Goal: Task Accomplishment & Management: Manage account settings

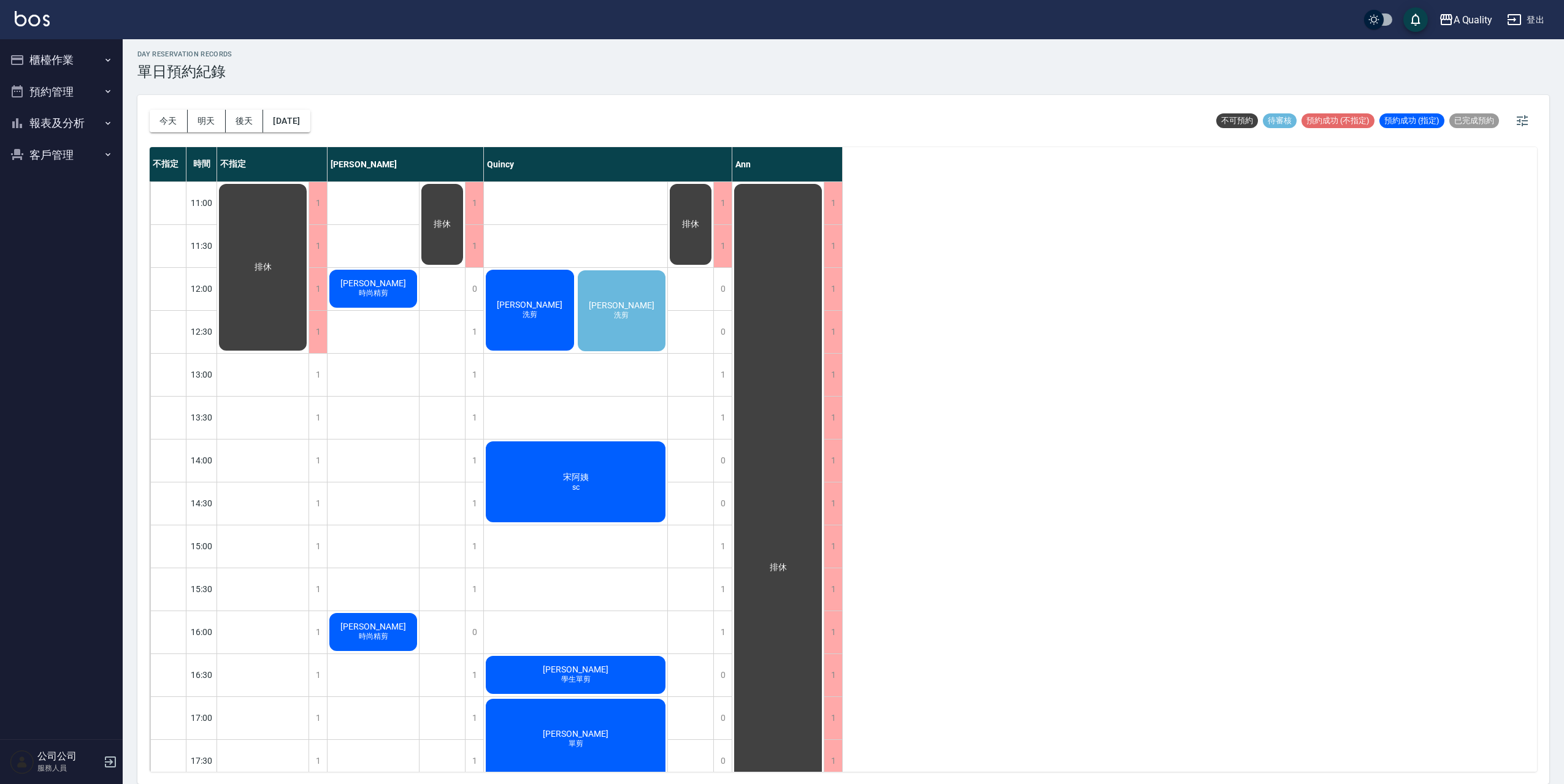
scroll to position [192, 0]
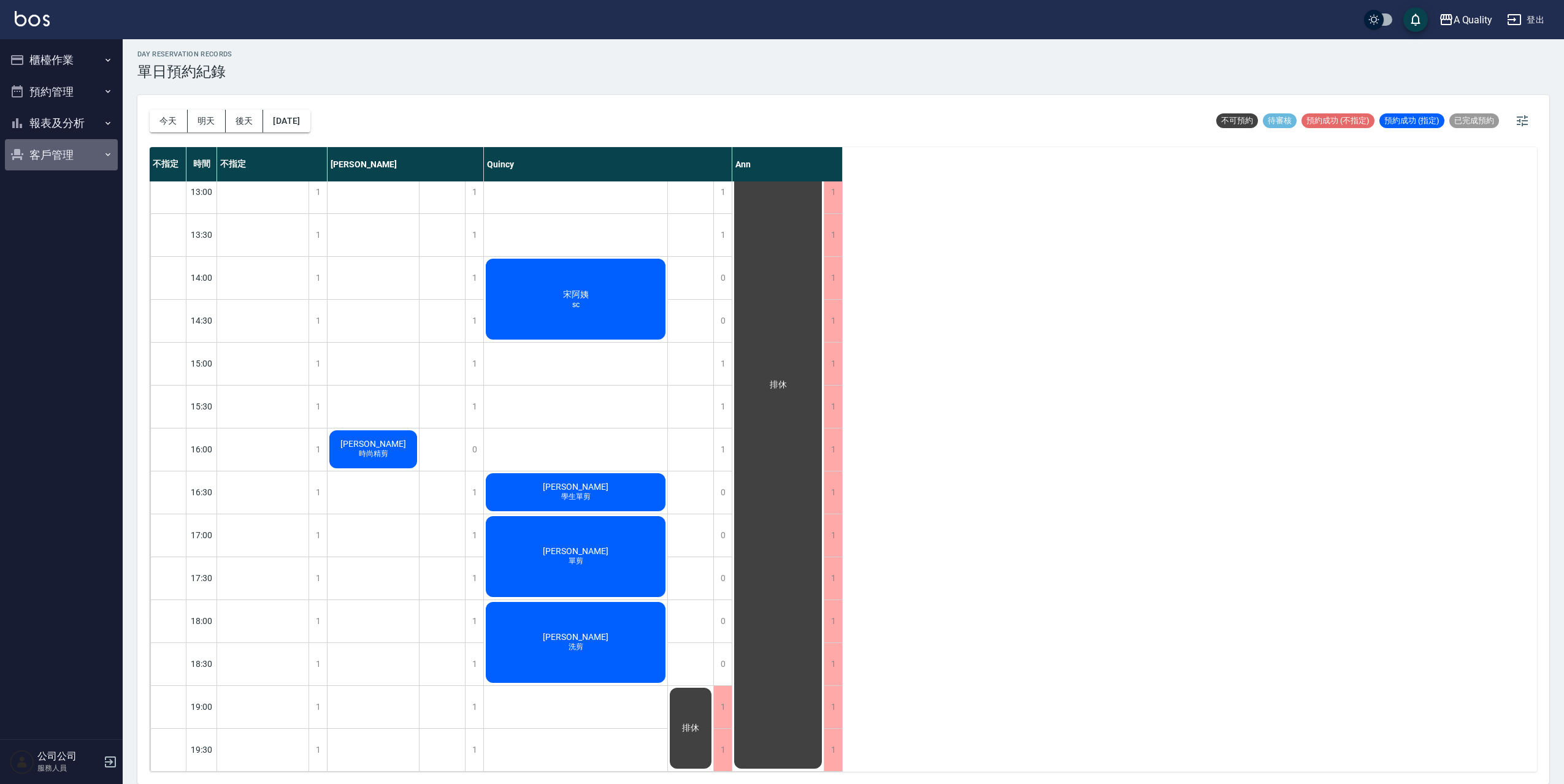
click at [49, 152] on button "客戶管理" at bounding box center [60, 154] width 113 height 32
click at [56, 125] on button "報表及分析" at bounding box center [60, 123] width 113 height 32
click at [52, 88] on button "預約管理" at bounding box center [60, 91] width 113 height 32
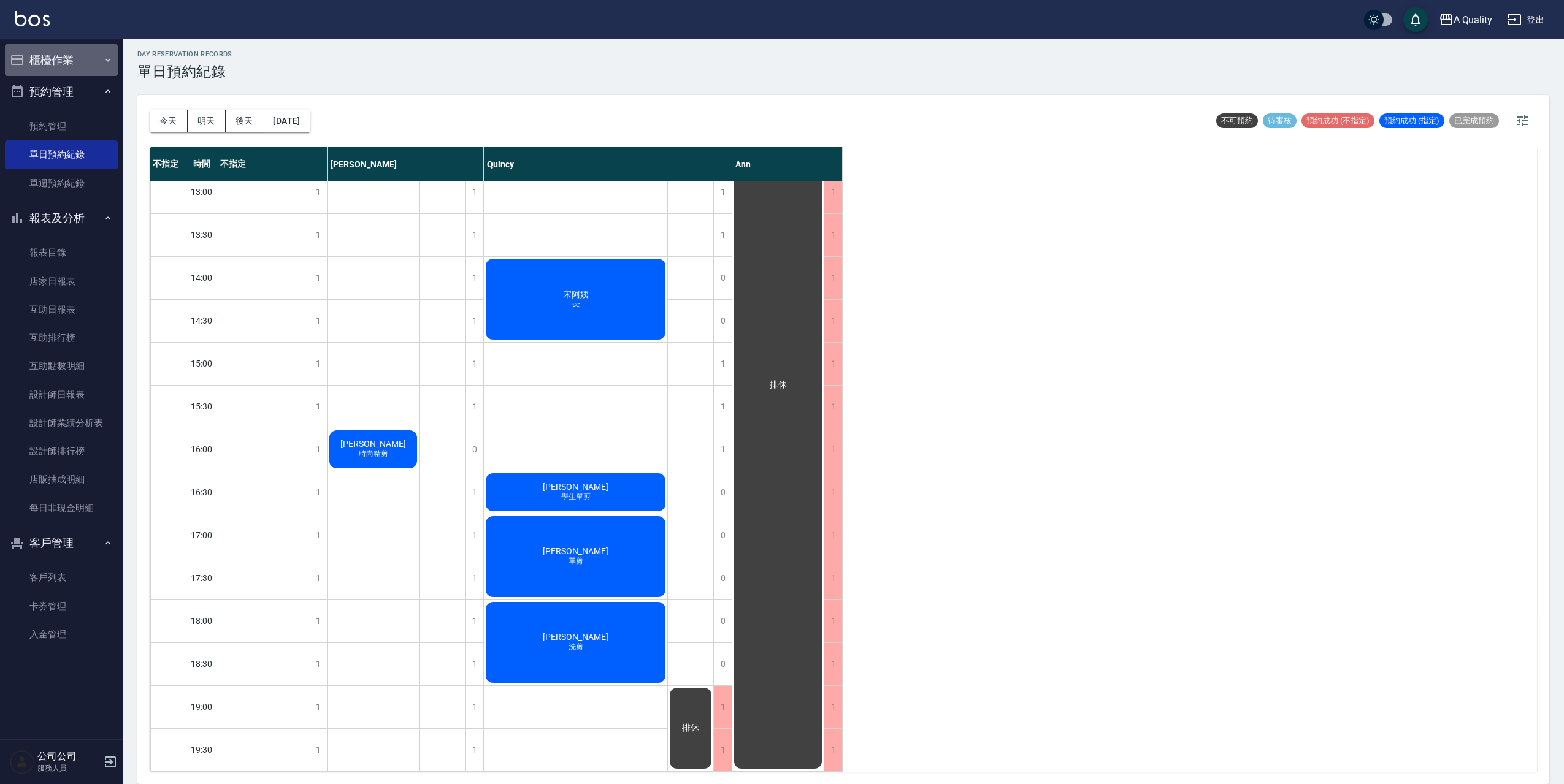
click at [52, 56] on button "櫃檯作業" at bounding box center [60, 60] width 113 height 32
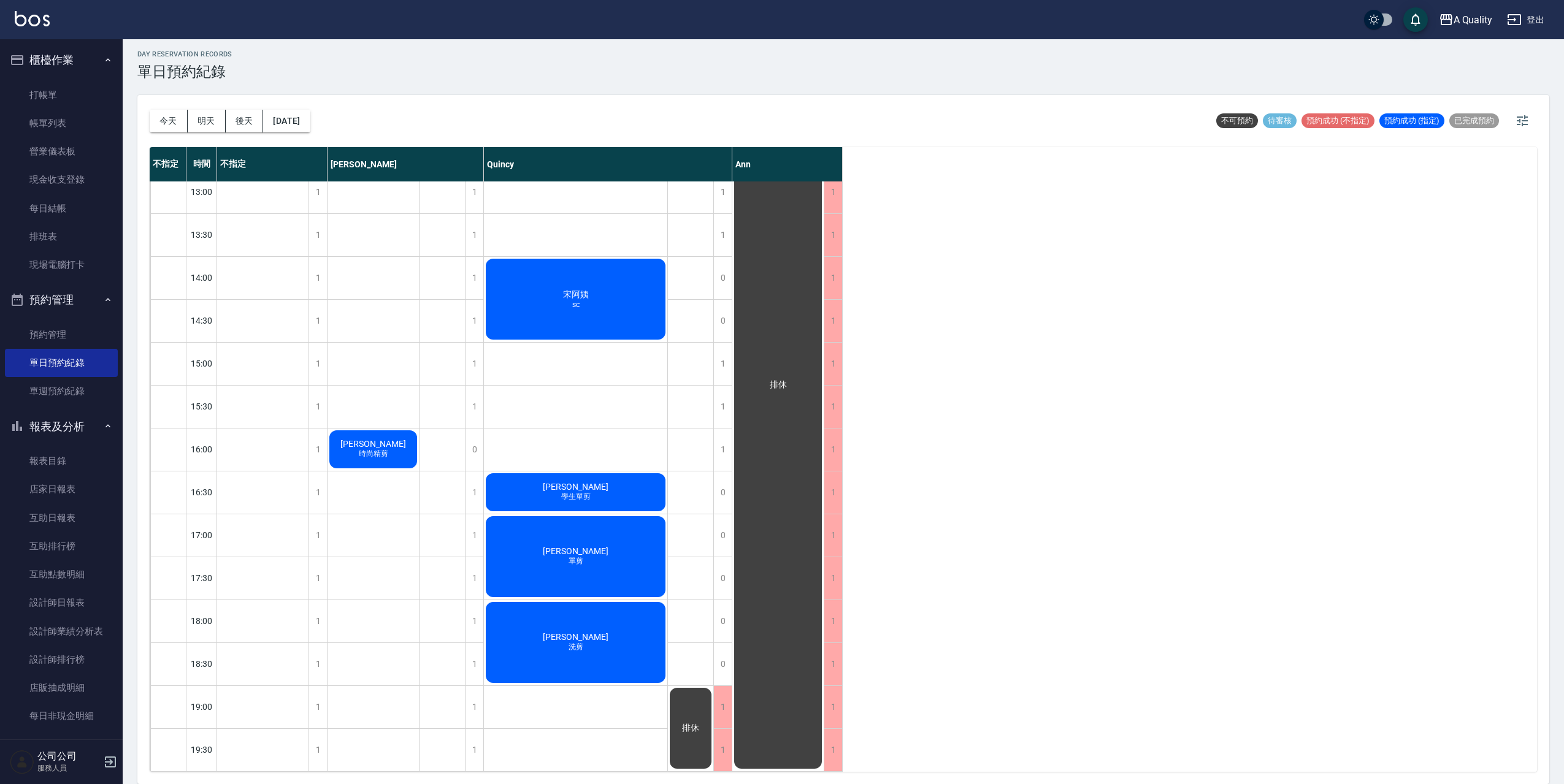
click at [1533, 23] on button "登出" at bounding box center [1525, 20] width 47 height 23
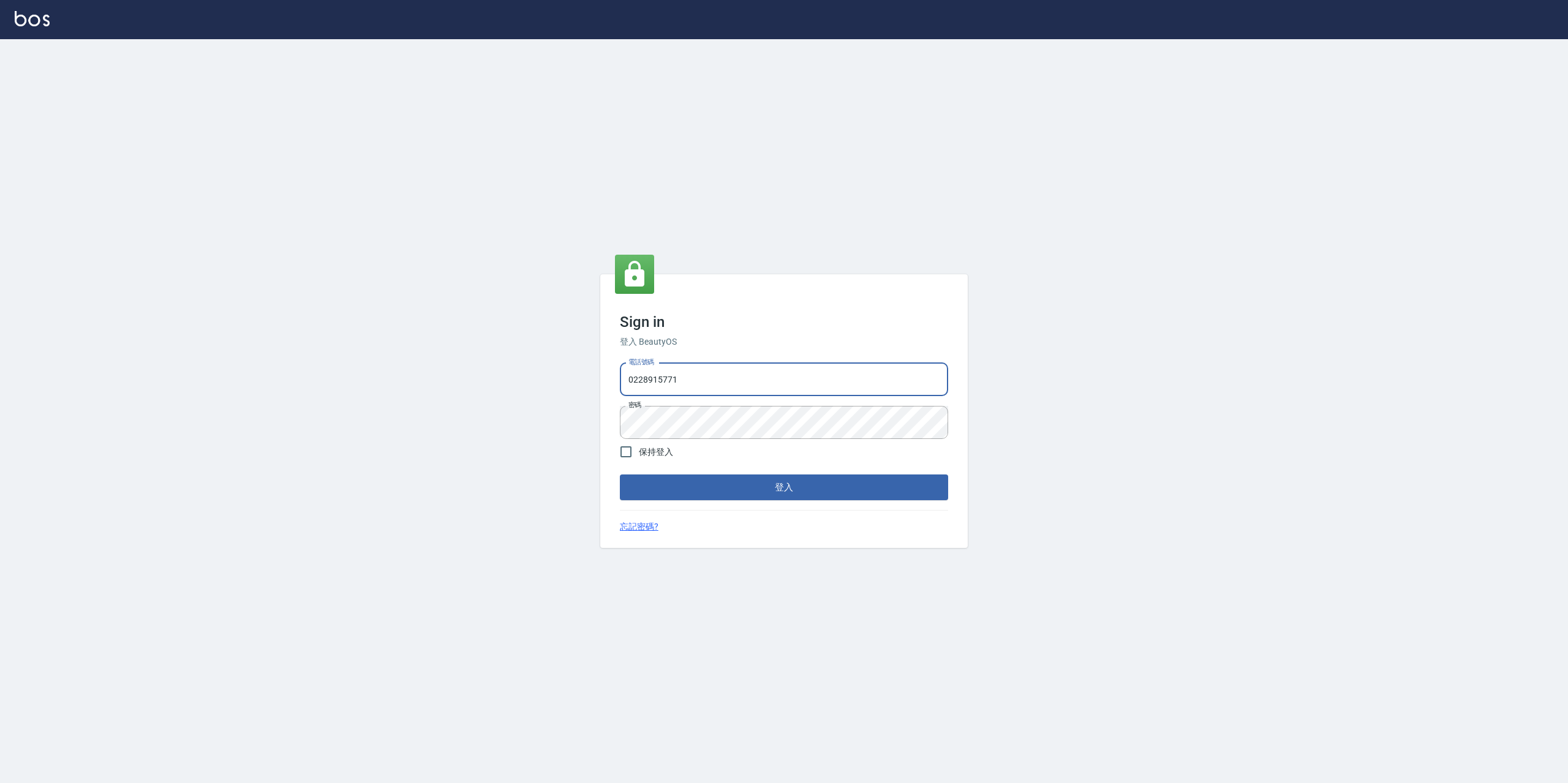
click at [675, 387] on input "0228915771" at bounding box center [784, 379] width 328 height 33
type input "0926097700"
click at [628, 457] on input "保持登入" at bounding box center [625, 451] width 26 height 26
checkbox input "true"
click at [692, 495] on button "登入" at bounding box center [784, 487] width 328 height 26
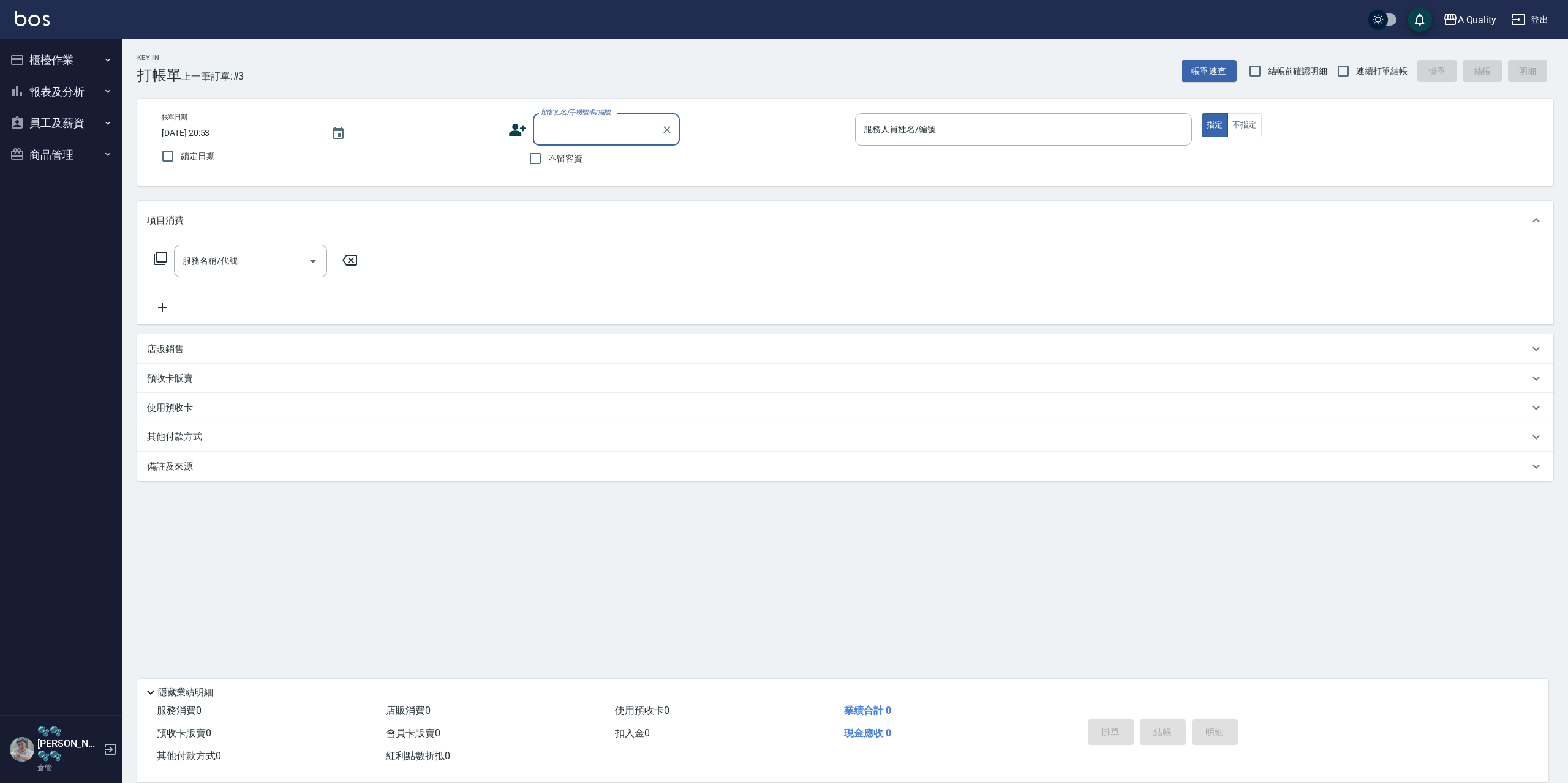
click at [54, 121] on button "員工及薪資" at bounding box center [60, 123] width 113 height 32
click at [69, 161] on link "考勤排班總表" at bounding box center [60, 158] width 113 height 28
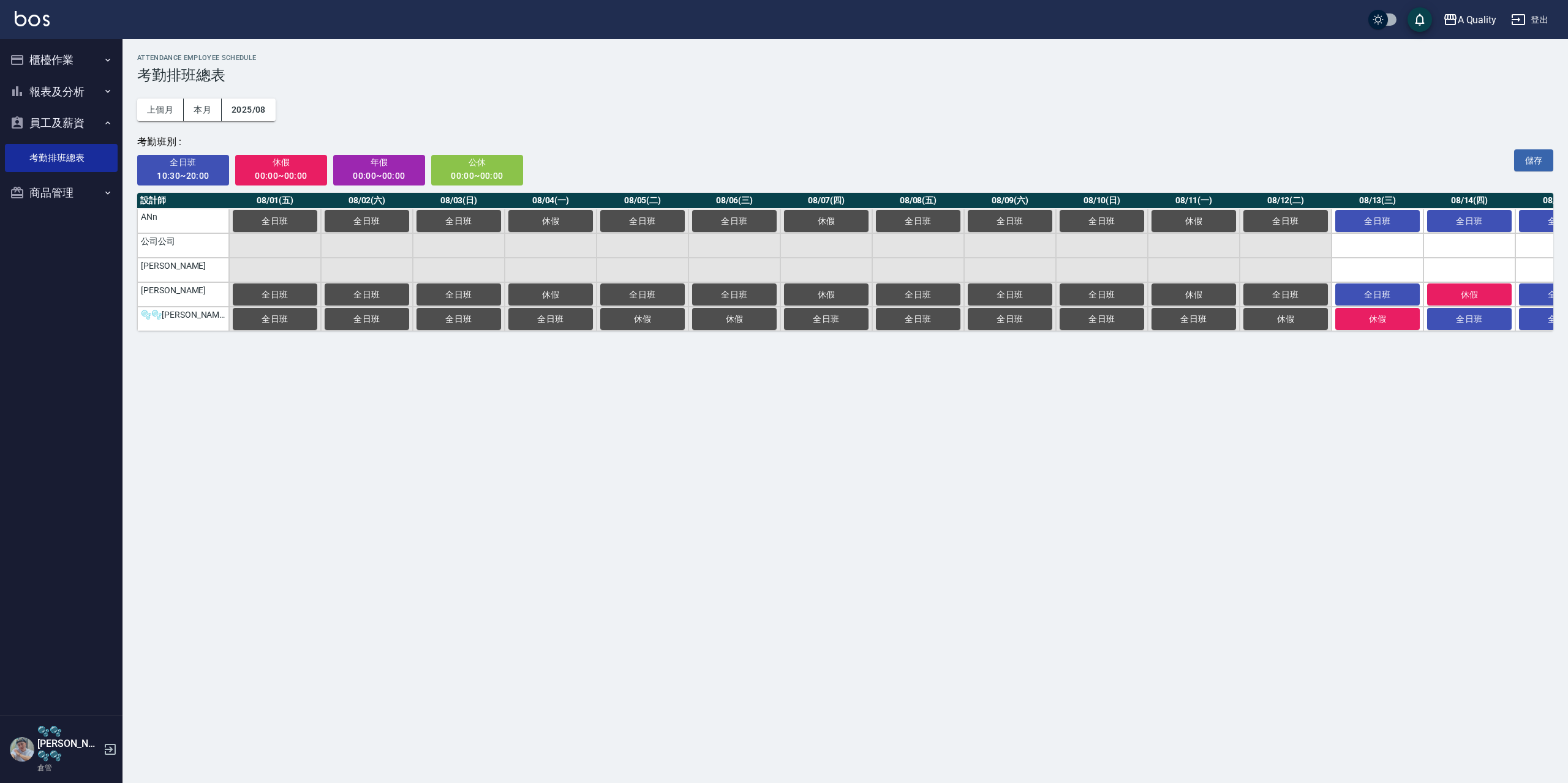
click at [68, 89] on button "報表及分析" at bounding box center [60, 91] width 113 height 32
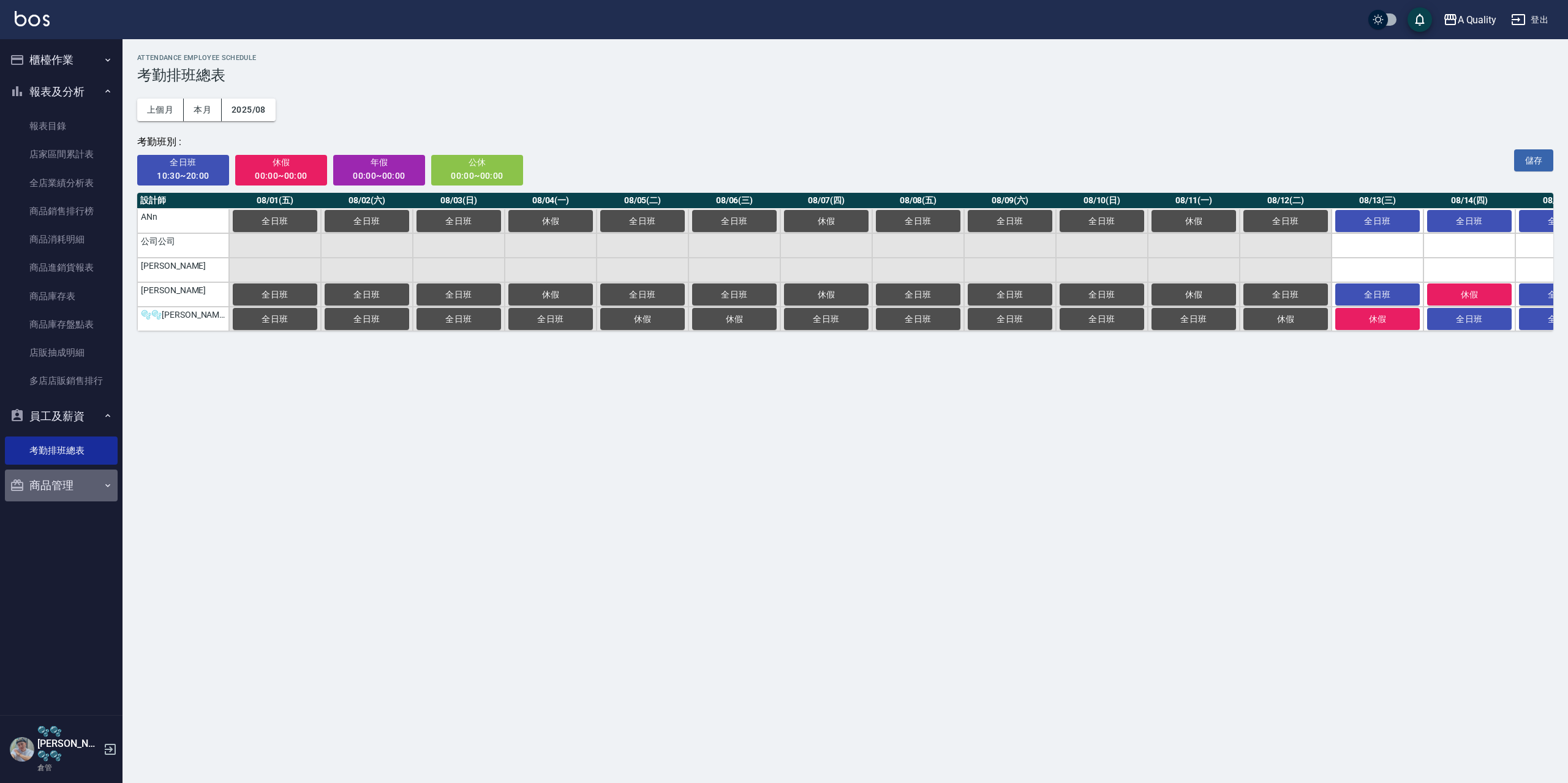
click at [51, 485] on button "商品管理" at bounding box center [60, 485] width 113 height 32
click at [64, 417] on button "員工及薪資" at bounding box center [60, 415] width 113 height 32
click at [65, 415] on button "員工及薪資" at bounding box center [60, 415] width 113 height 32
click at [166, 314] on td "🫧🫧[PERSON_NAME]🫧🫧" at bounding box center [183, 318] width 92 height 24
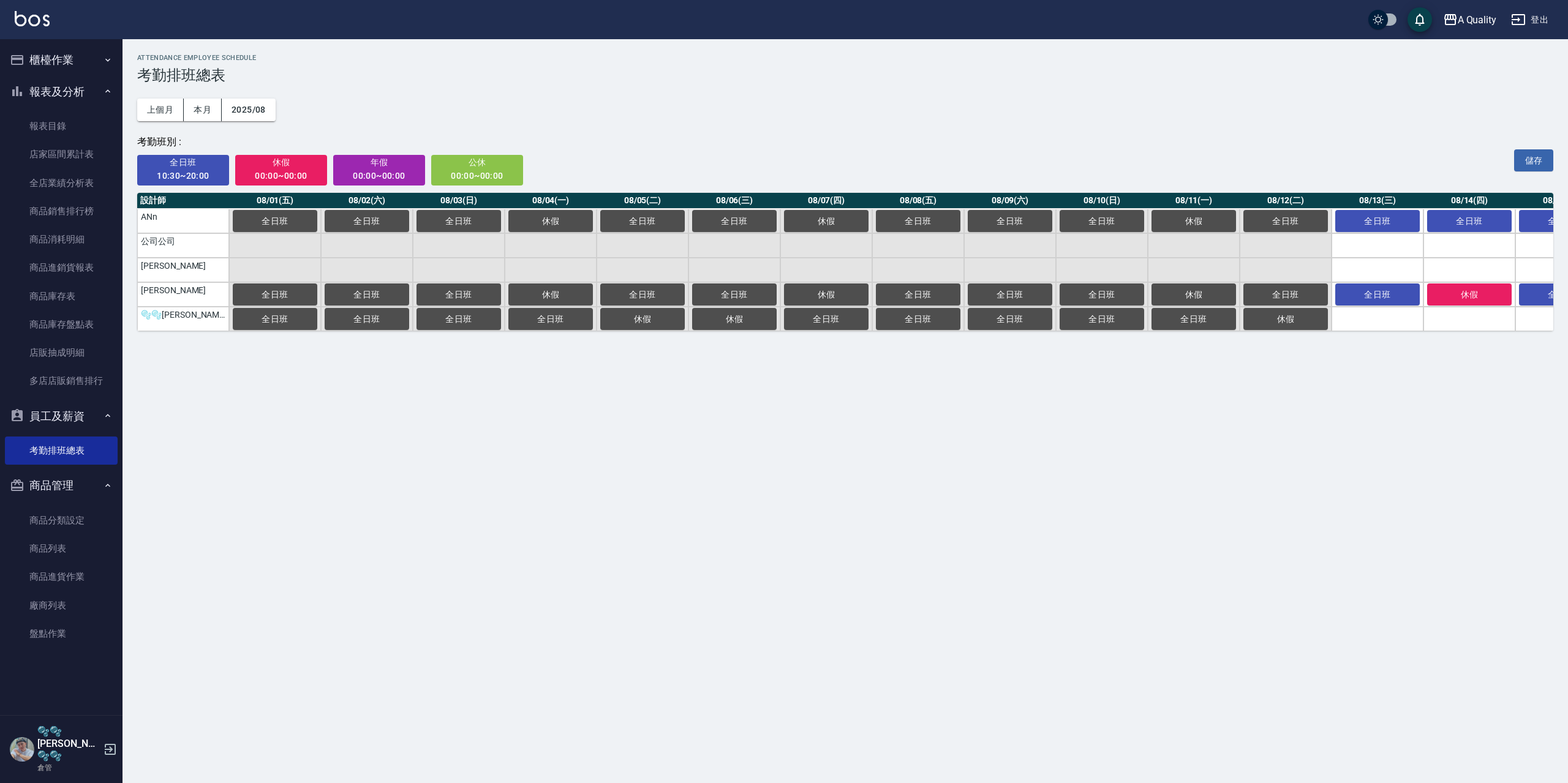
click at [166, 314] on td "🫧🫧[PERSON_NAME]🫧🫧" at bounding box center [183, 318] width 92 height 24
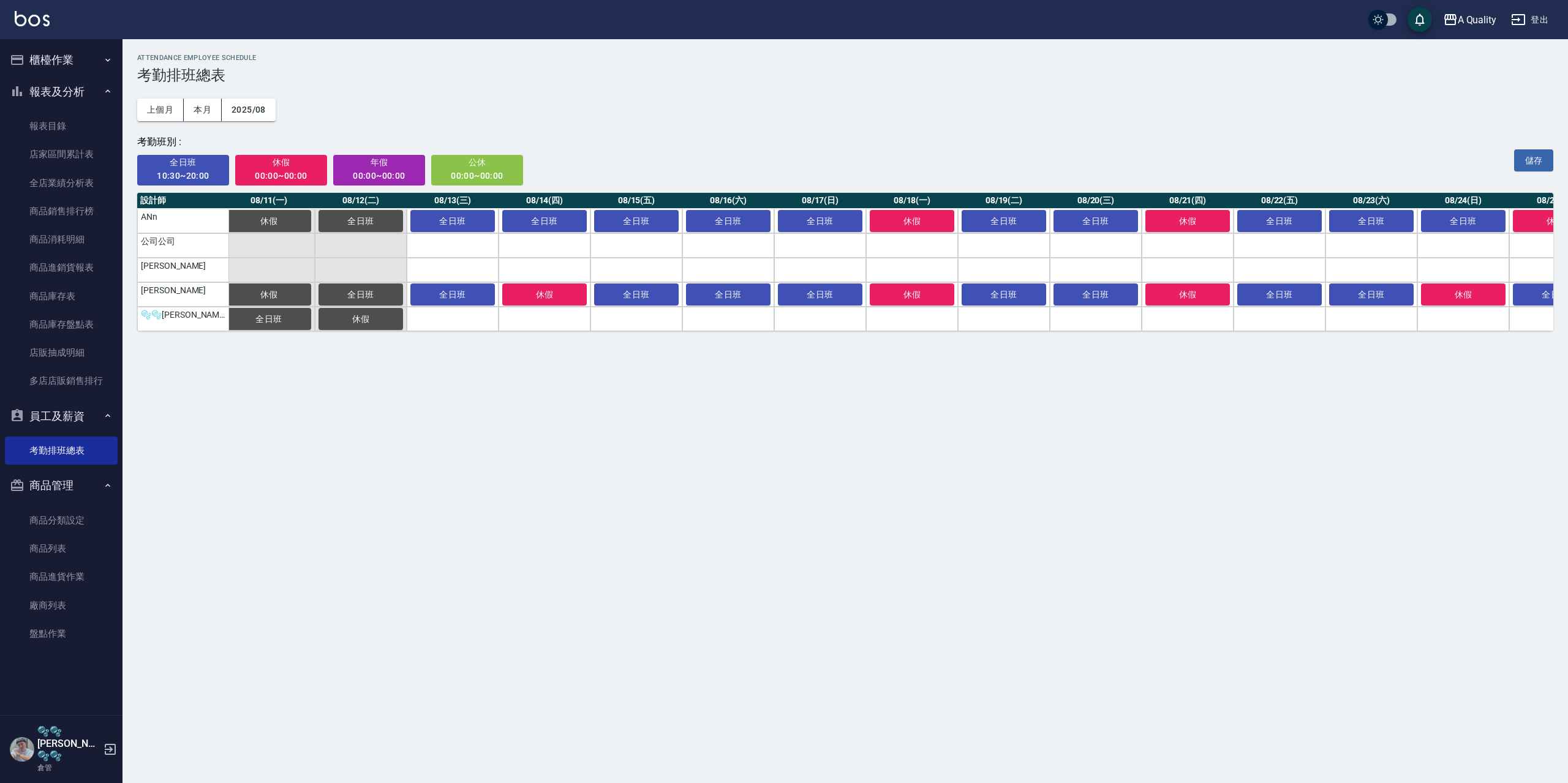
scroll to position [0, 916]
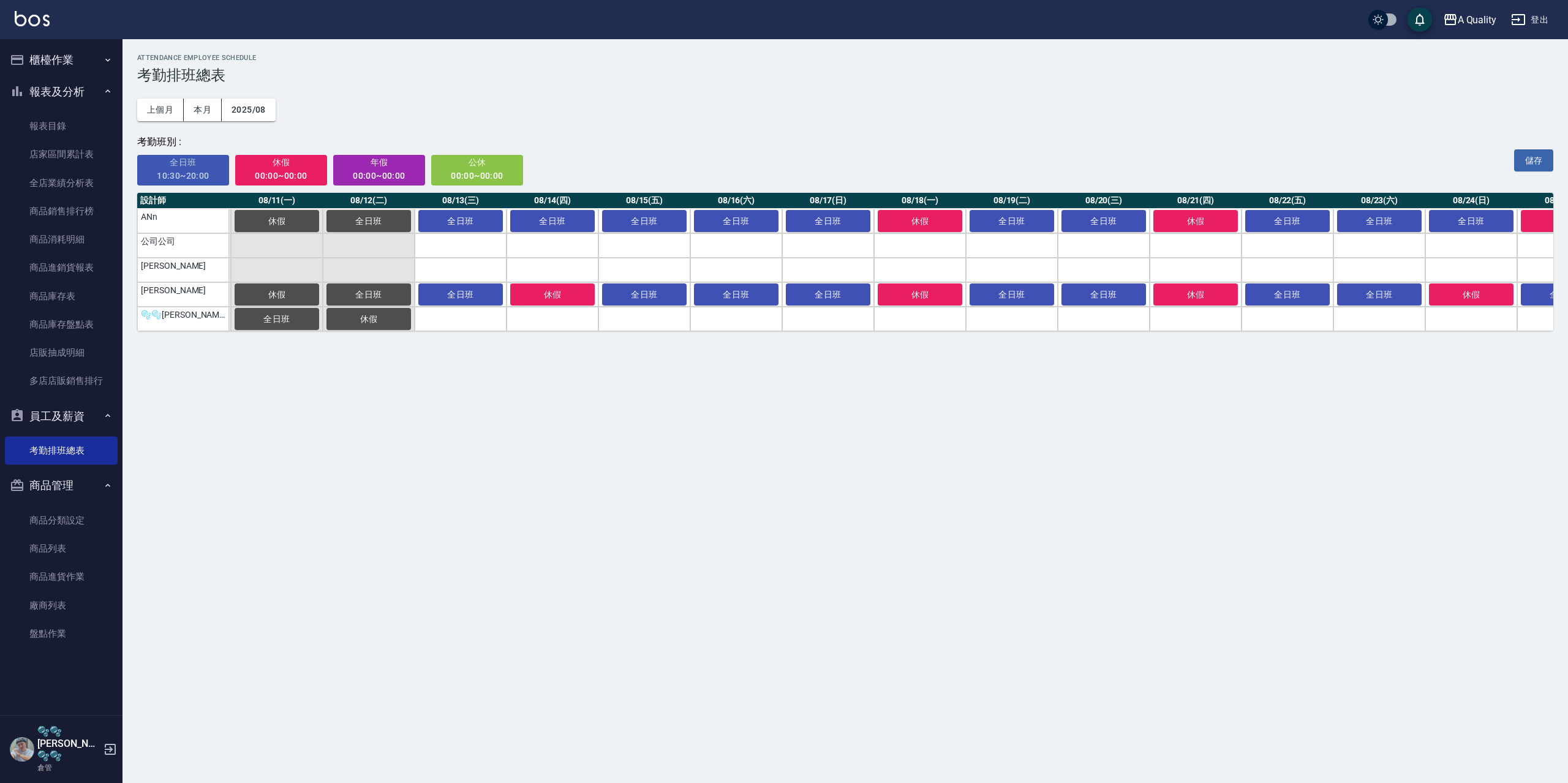
drag, startPoint x: 179, startPoint y: 166, endPoint x: 361, endPoint y: 248, distance: 199.6
click at [187, 166] on span "全日班" at bounding box center [184, 162] width 76 height 15
click at [463, 320] on td "a dense table" at bounding box center [460, 318] width 92 height 24
drag, startPoint x: 555, startPoint y: 312, endPoint x: 647, endPoint y: 316, distance: 92.1
click at [561, 313] on td "a dense table" at bounding box center [552, 318] width 92 height 24
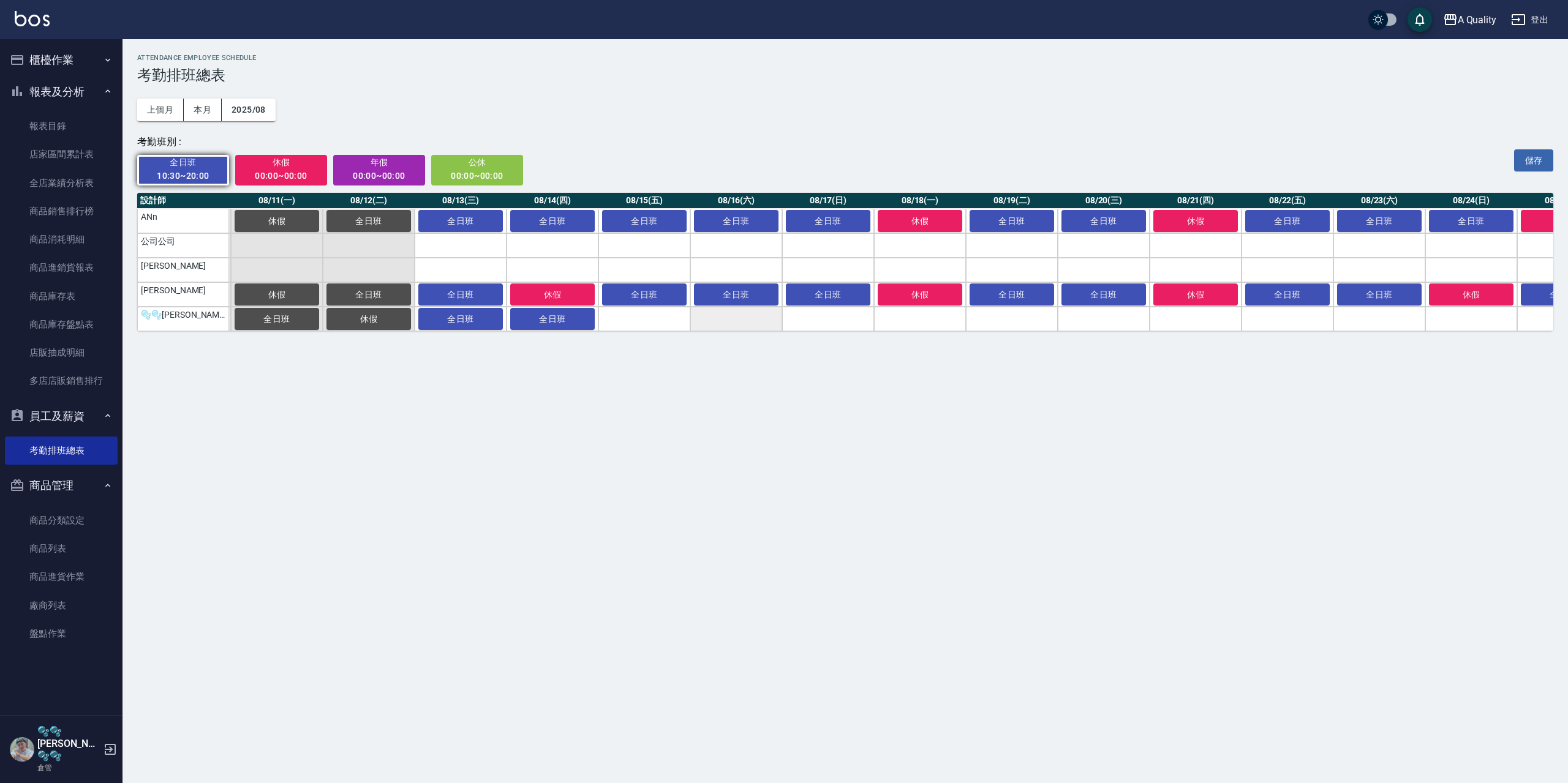
drag, startPoint x: 647, startPoint y: 316, endPoint x: 707, endPoint y: 313, distance: 60.1
click at [650, 316] on td "a dense table" at bounding box center [644, 318] width 92 height 24
click at [737, 313] on td "a dense table" at bounding box center [736, 318] width 92 height 24
click at [849, 311] on td "a dense table" at bounding box center [828, 318] width 92 height 24
click at [908, 313] on td "a dense table" at bounding box center [920, 318] width 92 height 24
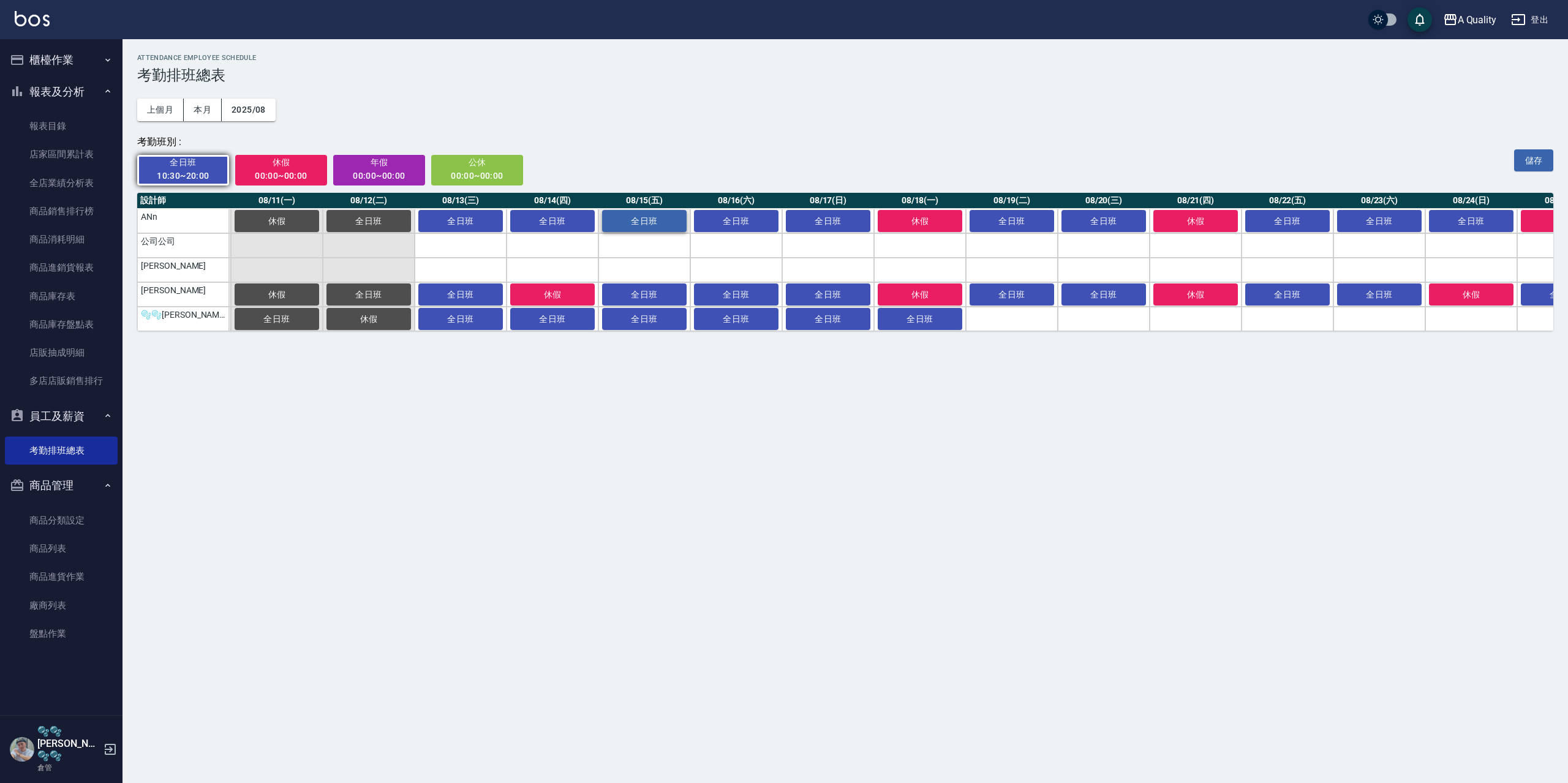
drag, startPoint x: 299, startPoint y: 166, endPoint x: 629, endPoint y: 232, distance: 336.5
click at [308, 166] on span "休假" at bounding box center [281, 162] width 76 height 15
drag, startPoint x: 1000, startPoint y: 311, endPoint x: 930, endPoint y: 306, distance: 70.2
click at [998, 311] on td "a dense table" at bounding box center [1012, 318] width 92 height 24
drag, startPoint x: 205, startPoint y: 165, endPoint x: 1106, endPoint y: 253, distance: 905.3
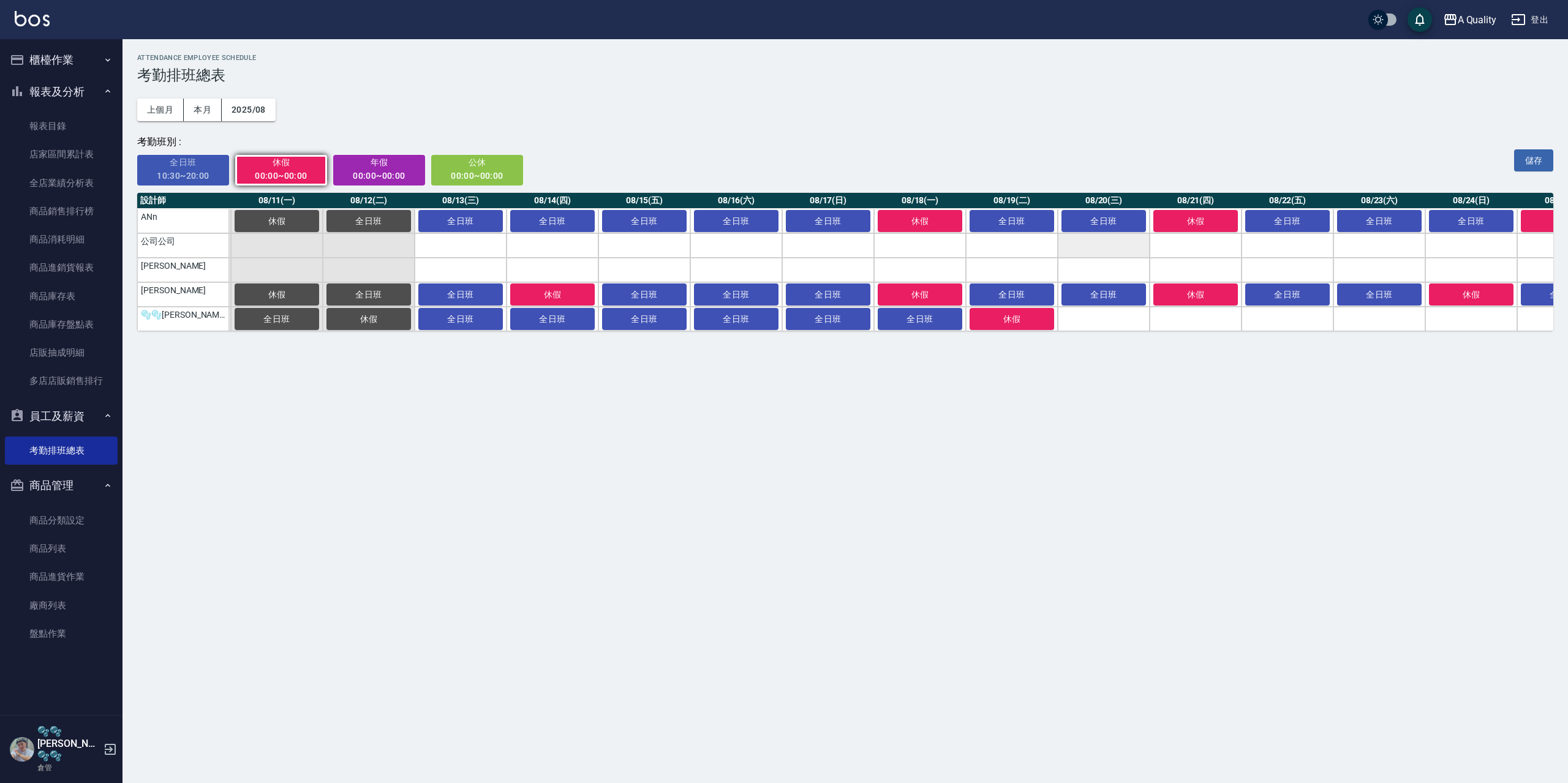
click at [206, 165] on span "全日班" at bounding box center [184, 162] width 76 height 15
drag, startPoint x: 1113, startPoint y: 314, endPoint x: 1234, endPoint y: 316, distance: 121.0
click at [1113, 314] on td "a dense table" at bounding box center [1104, 318] width 92 height 24
click at [1188, 316] on td "a dense table" at bounding box center [1196, 318] width 92 height 24
drag, startPoint x: 294, startPoint y: 178, endPoint x: 1143, endPoint y: 282, distance: 855.3
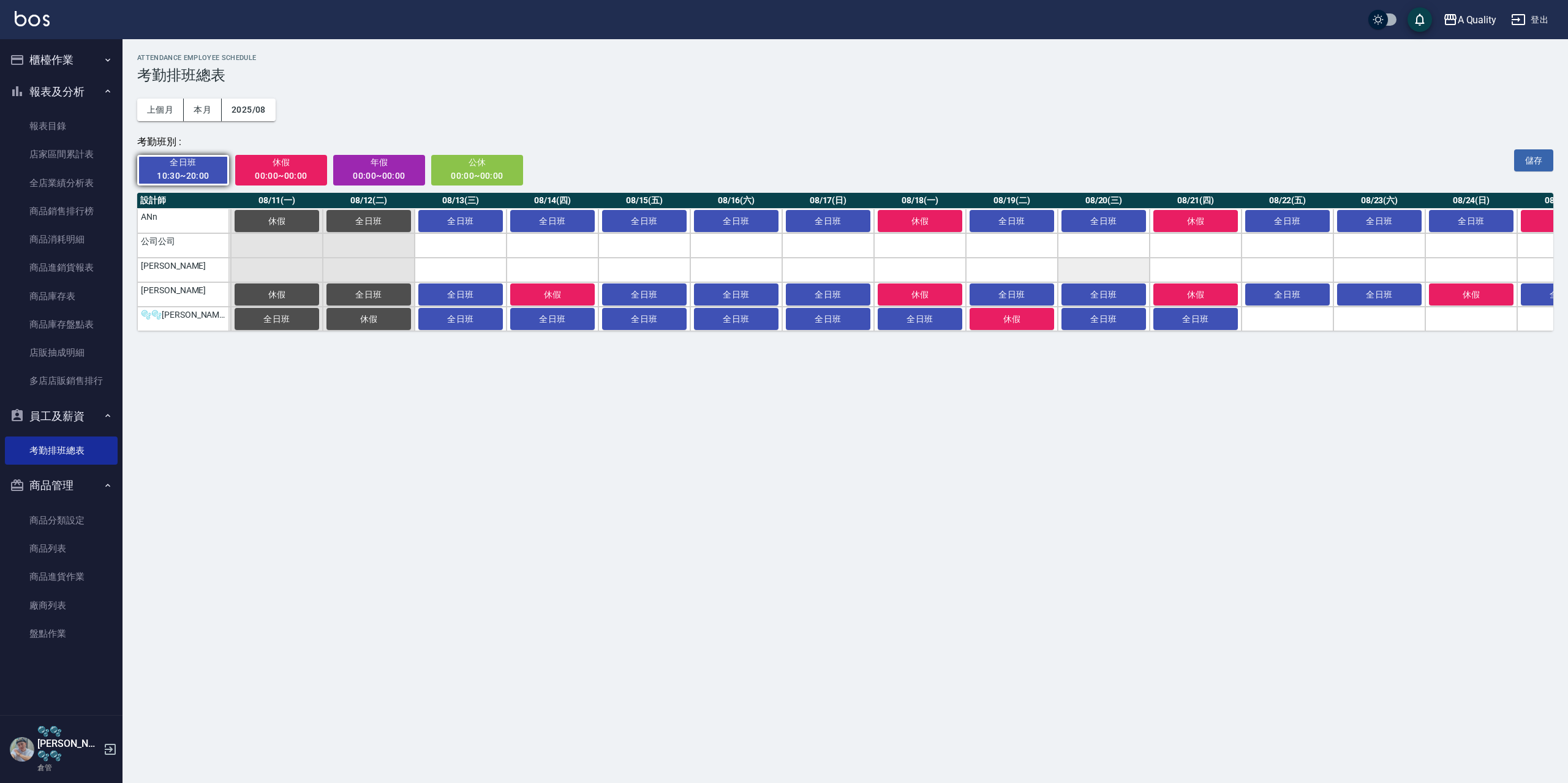
click at [328, 179] on div "全日班 10:30~20:00 休假 00:00~00:00 年假 00:00~00:00 公休 00:00~00:00" at bounding box center [786, 167] width 1298 height 37
drag, startPoint x: 1289, startPoint y: 324, endPoint x: 1266, endPoint y: 333, distance: 24.7
click at [1285, 323] on td "a dense table" at bounding box center [1288, 318] width 92 height 24
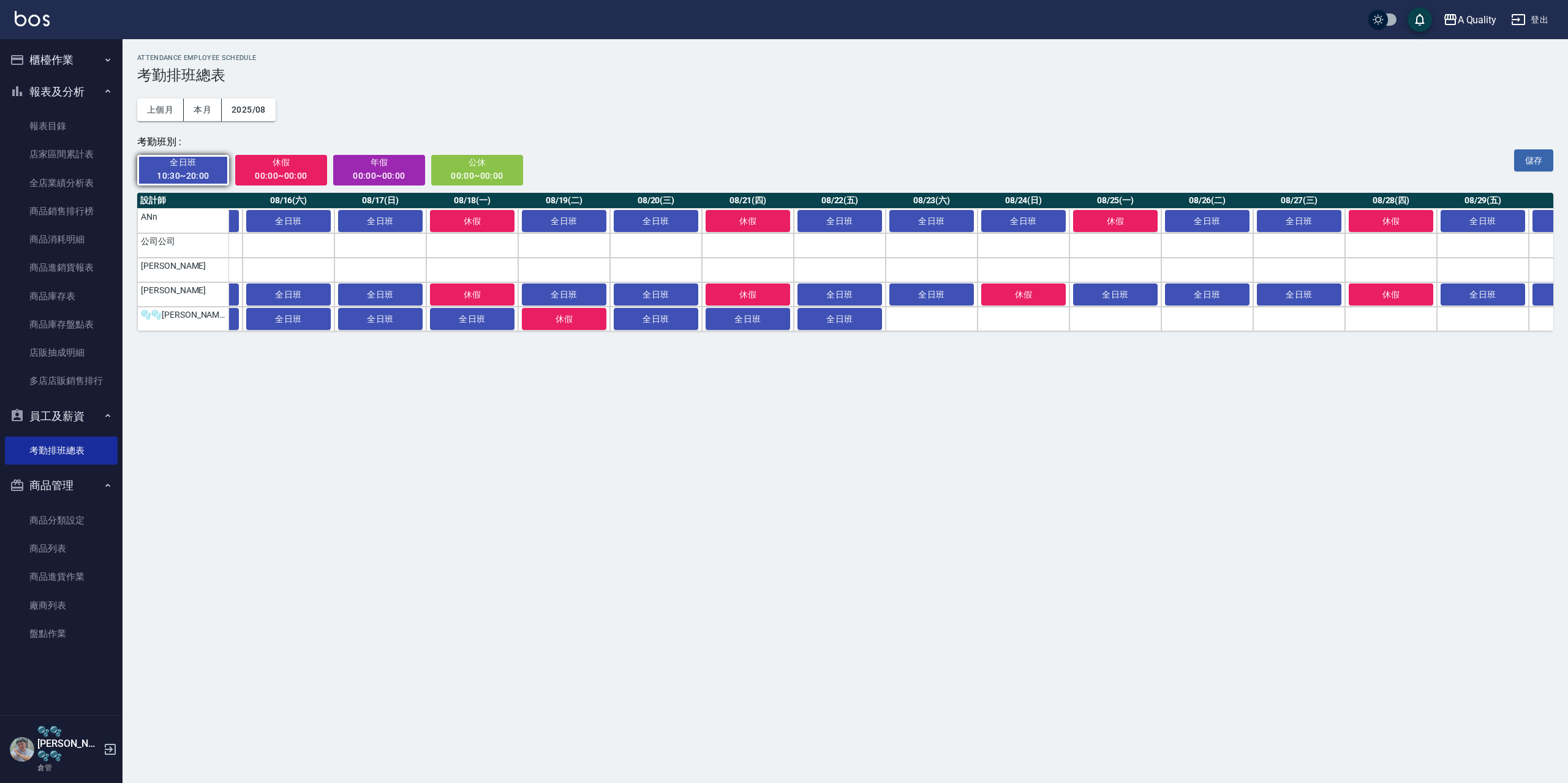
scroll to position [0, 1366]
click at [287, 174] on div "00:00~00:00" at bounding box center [281, 176] width 76 height 15
click at [173, 175] on div "10:30~20:00" at bounding box center [184, 176] width 76 height 15
click at [928, 324] on td "a dense table" at bounding box center [930, 318] width 92 height 24
drag, startPoint x: 1007, startPoint y: 317, endPoint x: 1074, endPoint y: 319, distance: 67.0
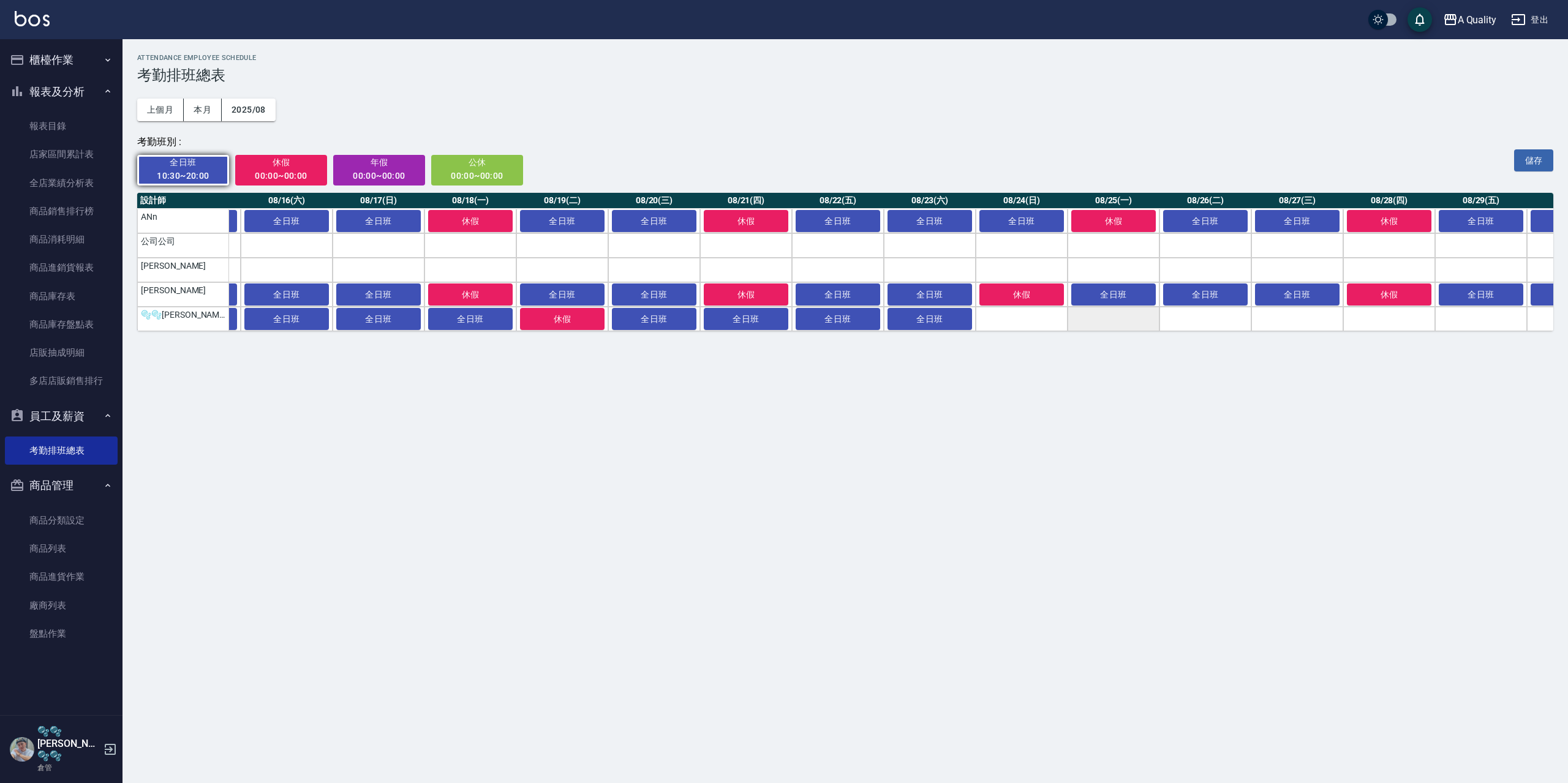
click at [1012, 317] on td "a dense table" at bounding box center [1022, 318] width 92 height 24
click at [1114, 319] on td "a dense table" at bounding box center [1114, 318] width 92 height 24
click at [295, 173] on div "00:00~00:00" at bounding box center [281, 176] width 76 height 15
drag, startPoint x: 1196, startPoint y: 317, endPoint x: 1253, endPoint y: 316, distance: 57.0
click at [1197, 317] on td "a dense table" at bounding box center [1205, 318] width 92 height 24
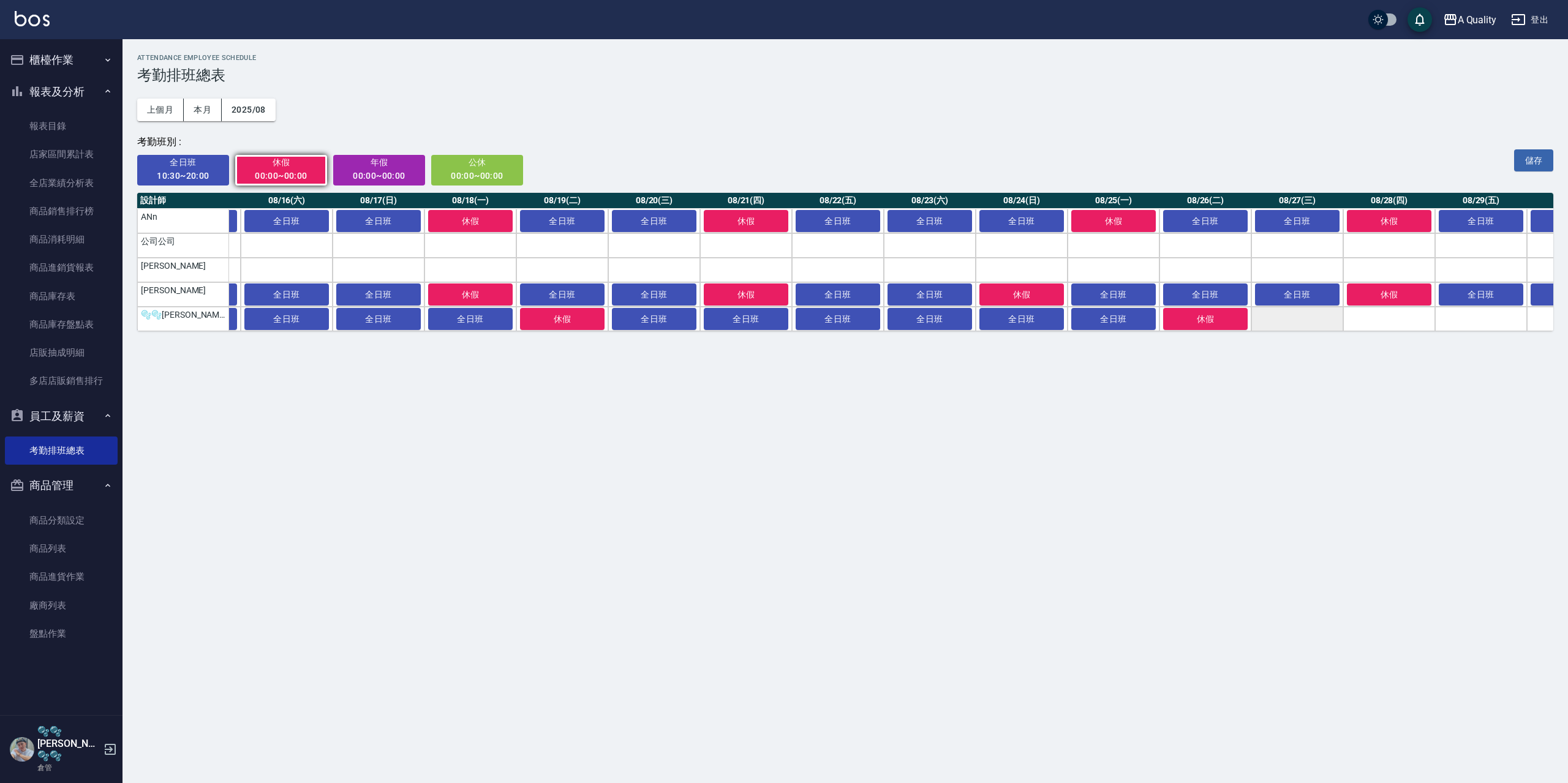
click at [1305, 316] on td "a dense table" at bounding box center [1297, 318] width 92 height 24
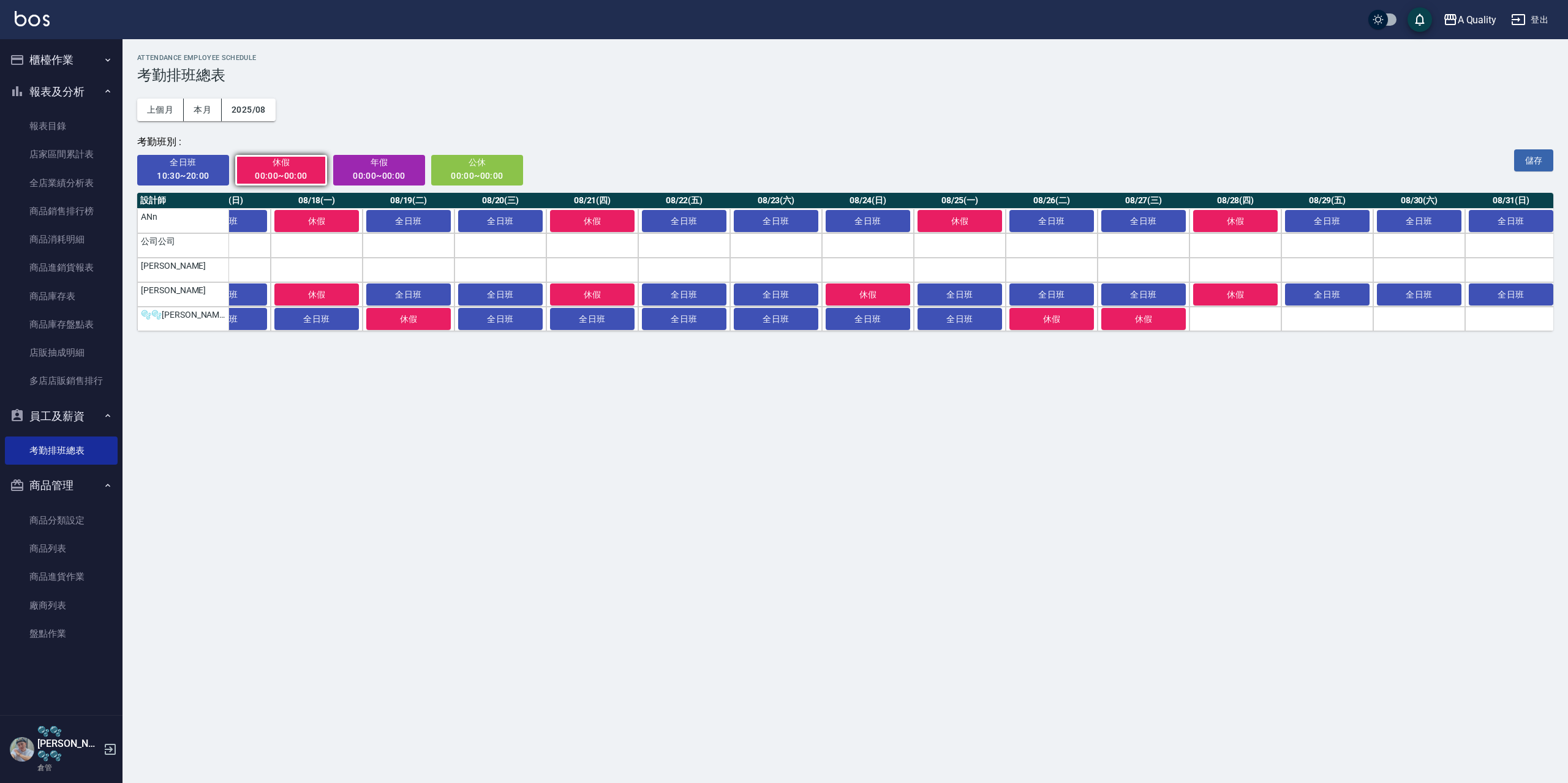
scroll to position [0, 1524]
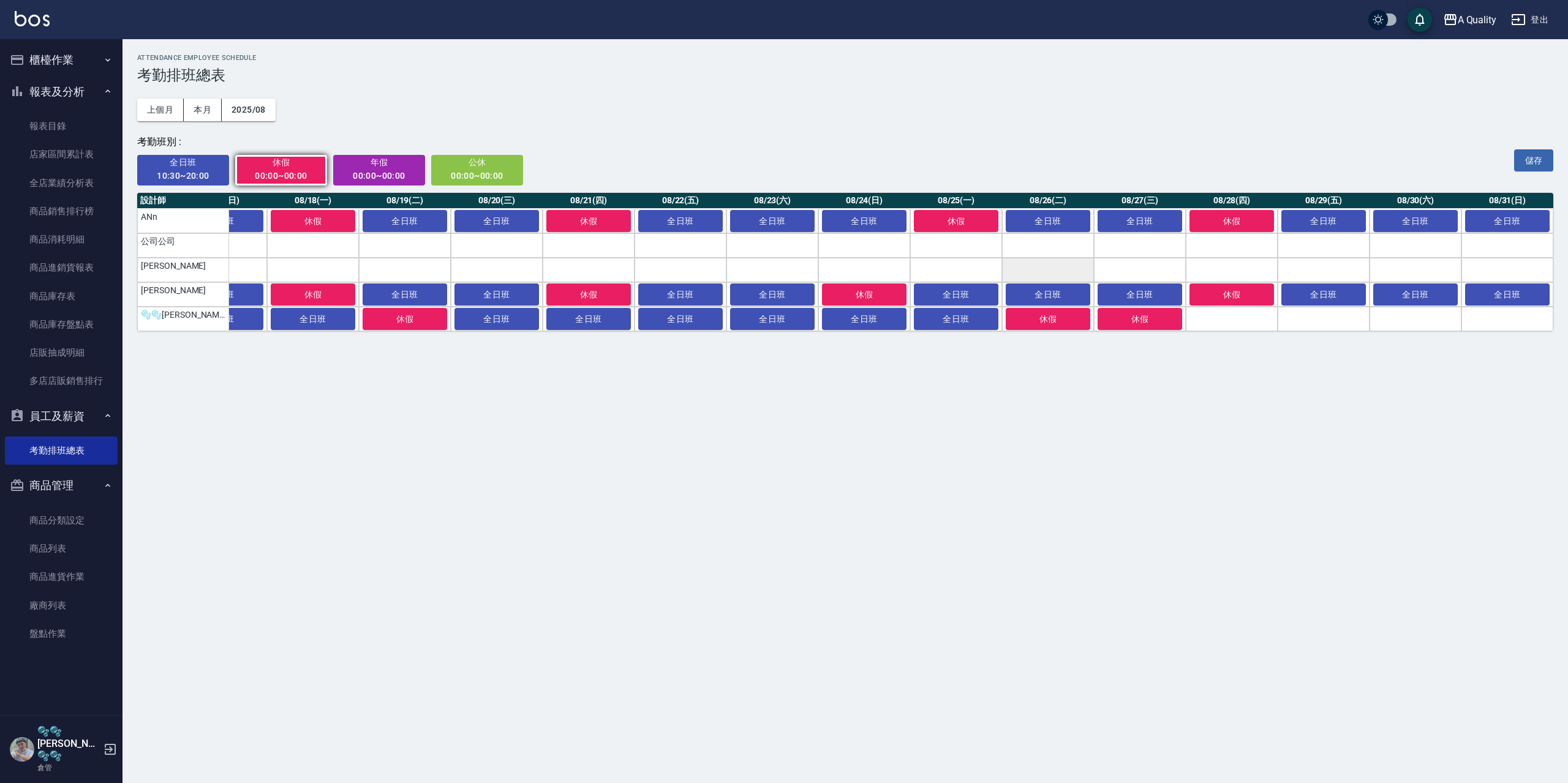
drag, startPoint x: 188, startPoint y: 169, endPoint x: 1025, endPoint y: 263, distance: 842.3
click at [192, 169] on span "全日班" at bounding box center [184, 162] width 76 height 15
drag, startPoint x: 1250, startPoint y: 315, endPoint x: 1312, endPoint y: 315, distance: 62.0
click at [1260, 315] on td "a dense table" at bounding box center [1232, 318] width 92 height 24
drag, startPoint x: 1317, startPoint y: 316, endPoint x: 1378, endPoint y: 320, distance: 61.1
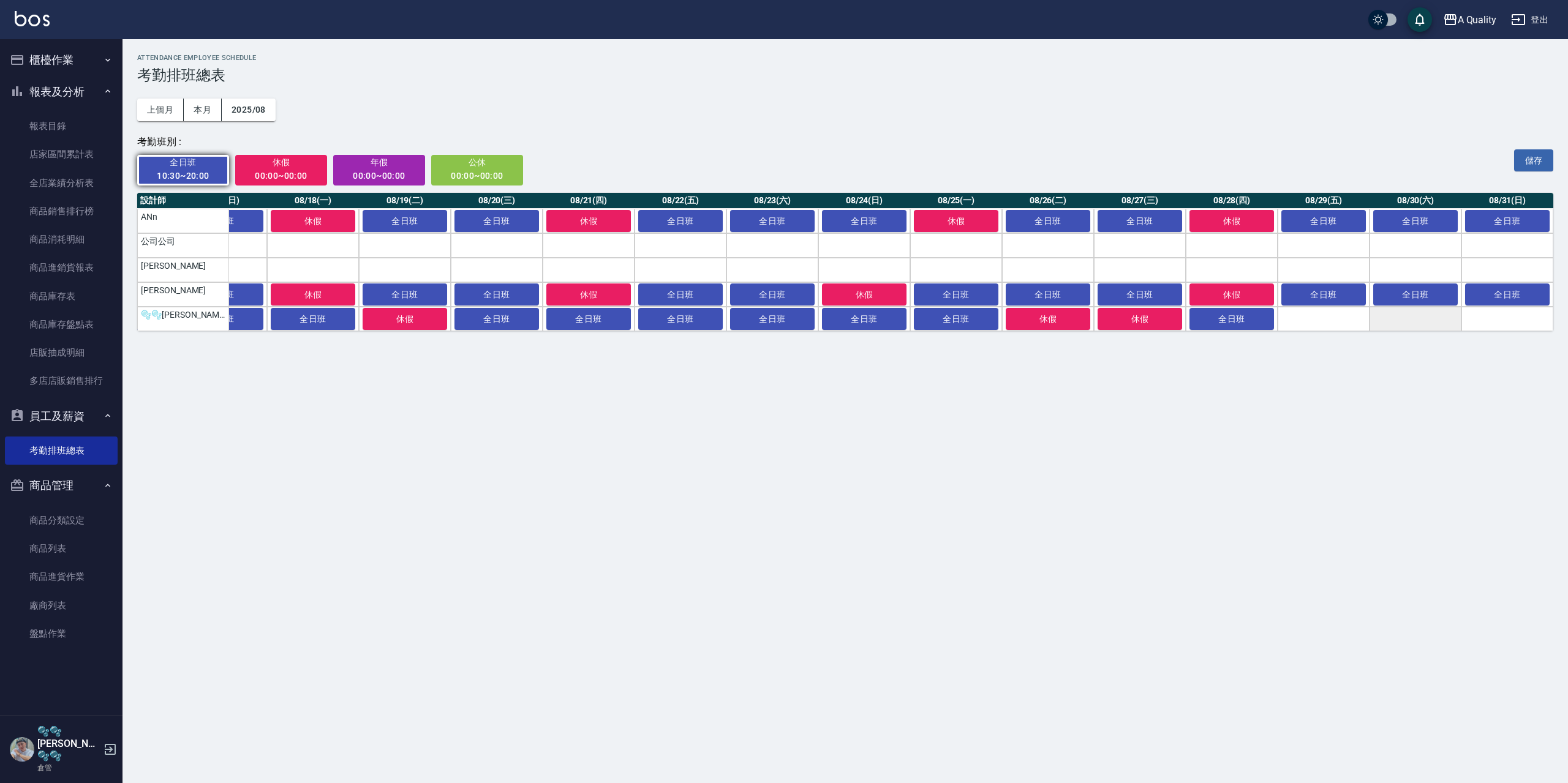
click at [1319, 316] on td "a dense table" at bounding box center [1324, 318] width 92 height 24
drag, startPoint x: 1416, startPoint y: 323, endPoint x: 1515, endPoint y: 324, distance: 99.0
click at [1416, 323] on td "a dense table" at bounding box center [1416, 318] width 92 height 24
click at [1518, 324] on td "a dense table" at bounding box center [1507, 318] width 92 height 24
click at [1539, 151] on button "儲存" at bounding box center [1533, 160] width 39 height 23
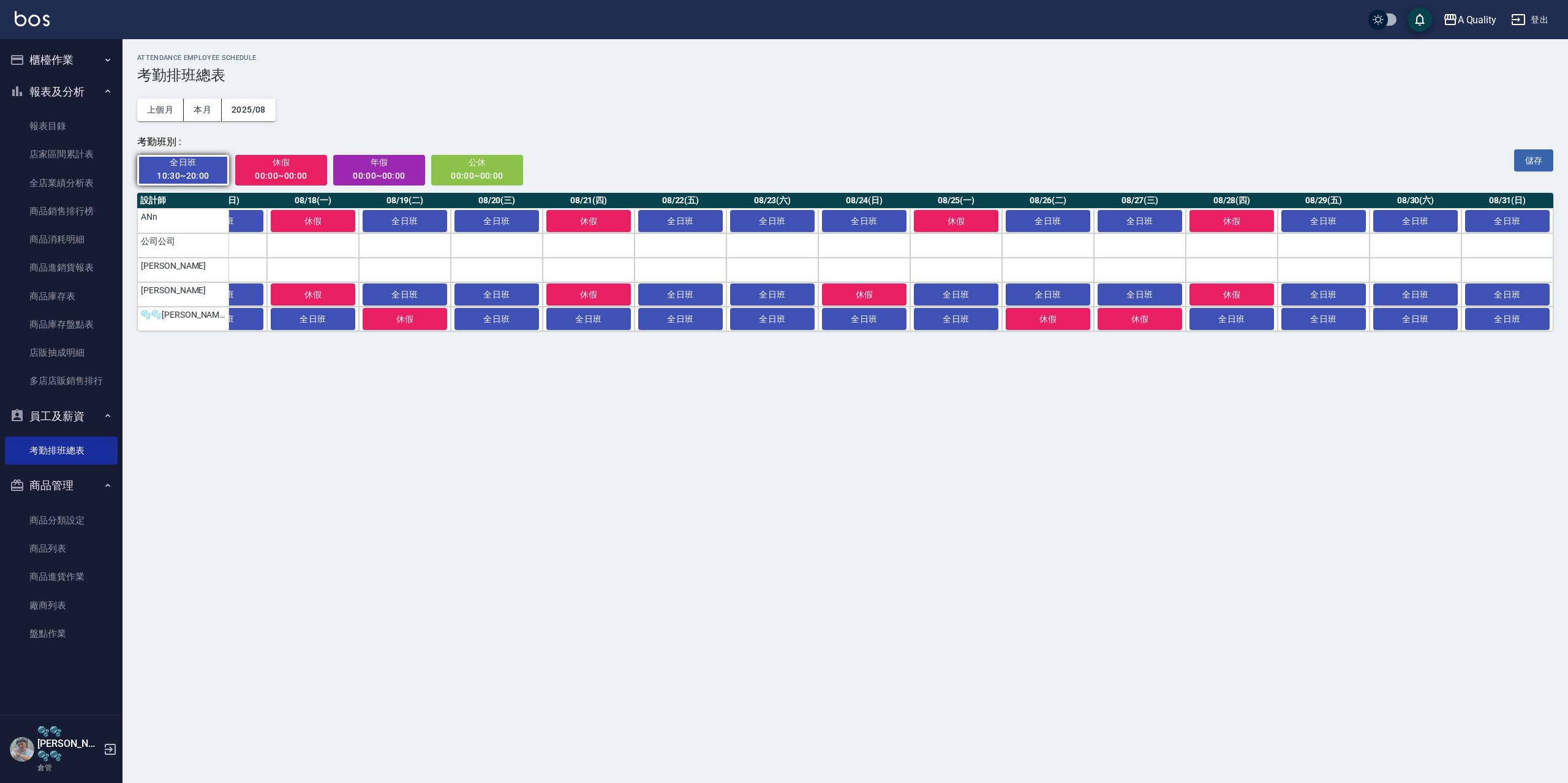
drag, startPoint x: 69, startPoint y: 88, endPoint x: 69, endPoint y: 71, distance: 17.0
click at [69, 88] on button "報表及分析" at bounding box center [60, 91] width 113 height 32
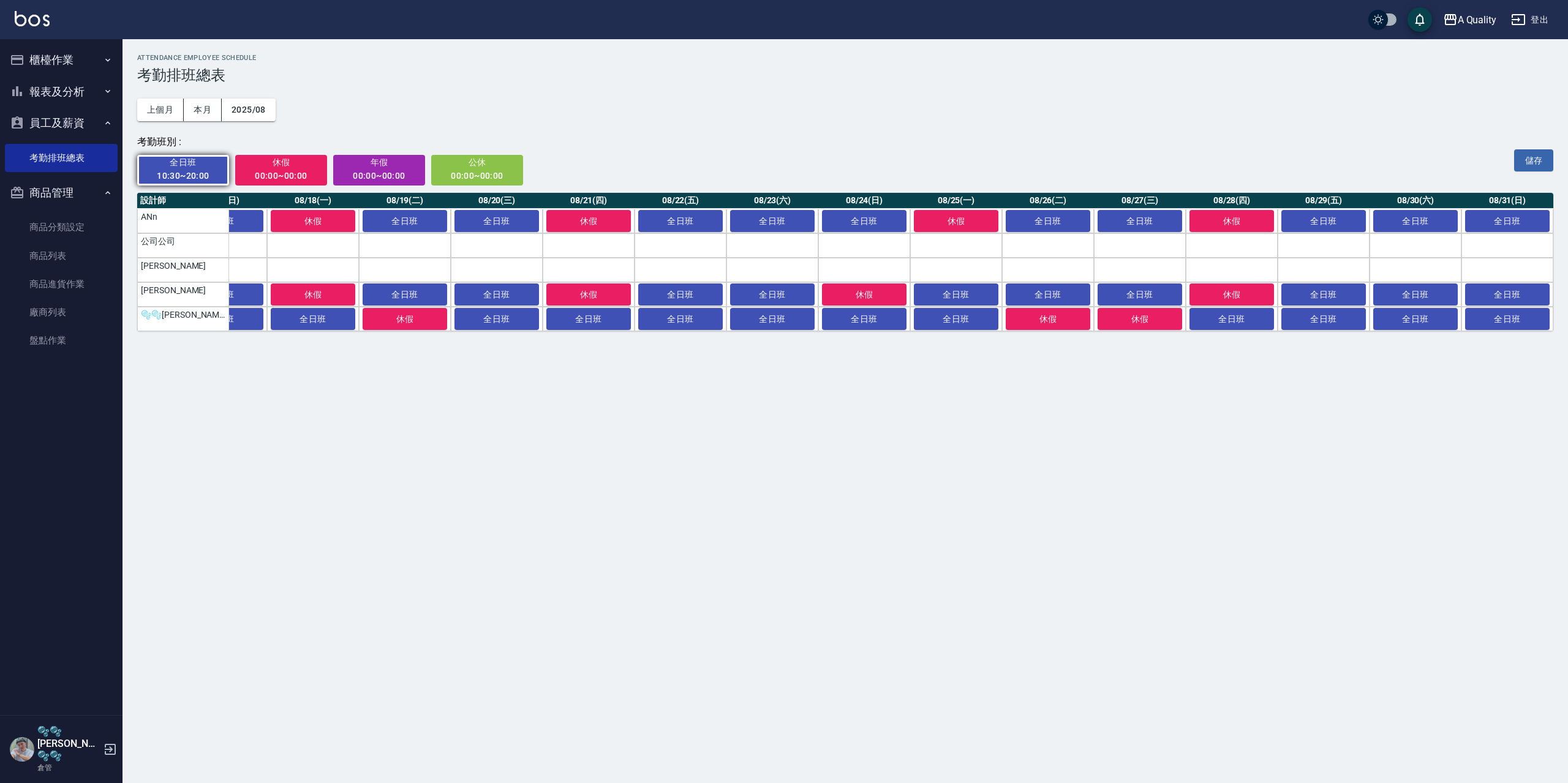
click at [69, 54] on button "櫃檯作業" at bounding box center [60, 59] width 113 height 32
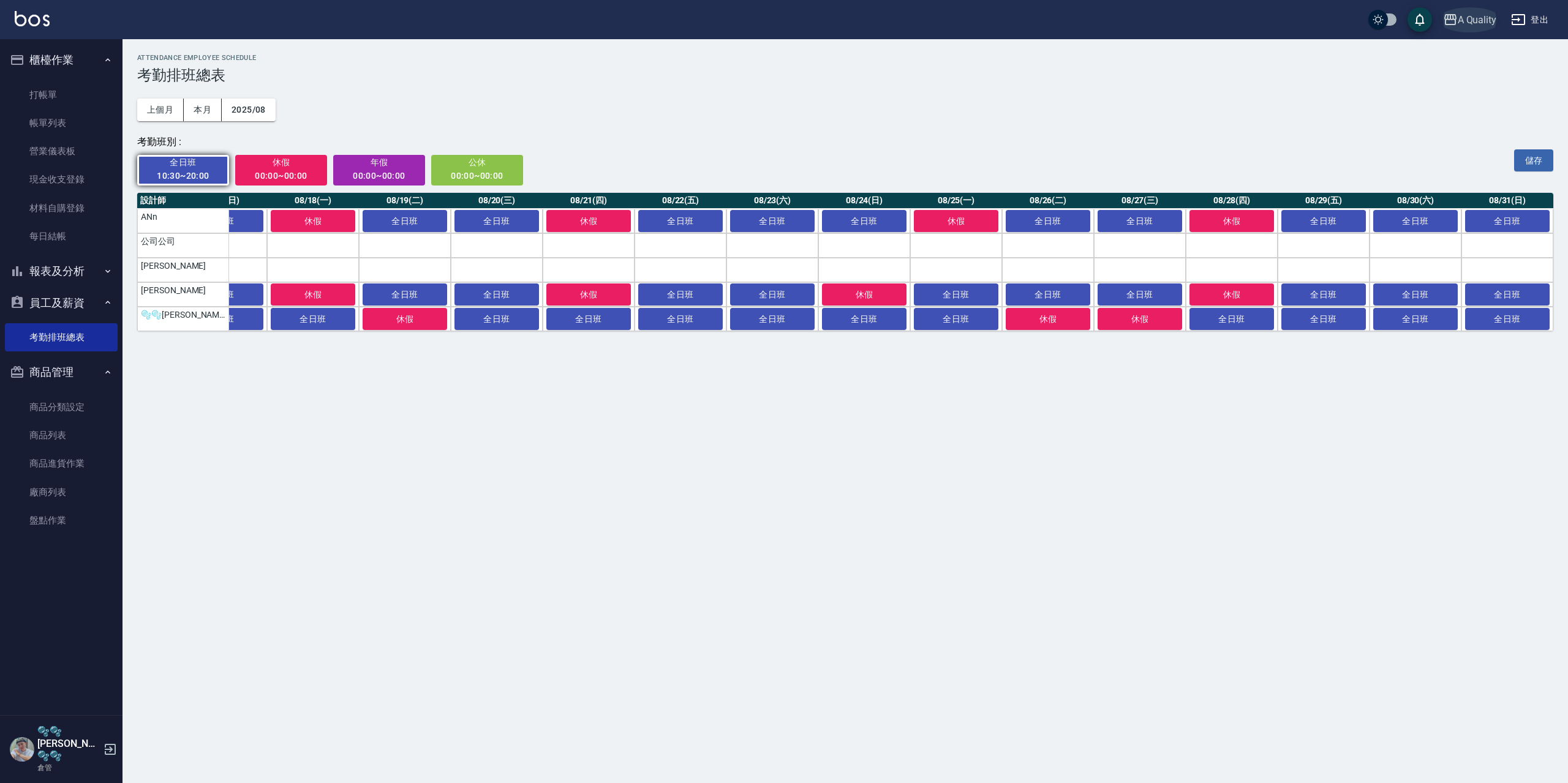
click at [1460, 14] on div "A Quality" at bounding box center [1476, 20] width 39 height 15
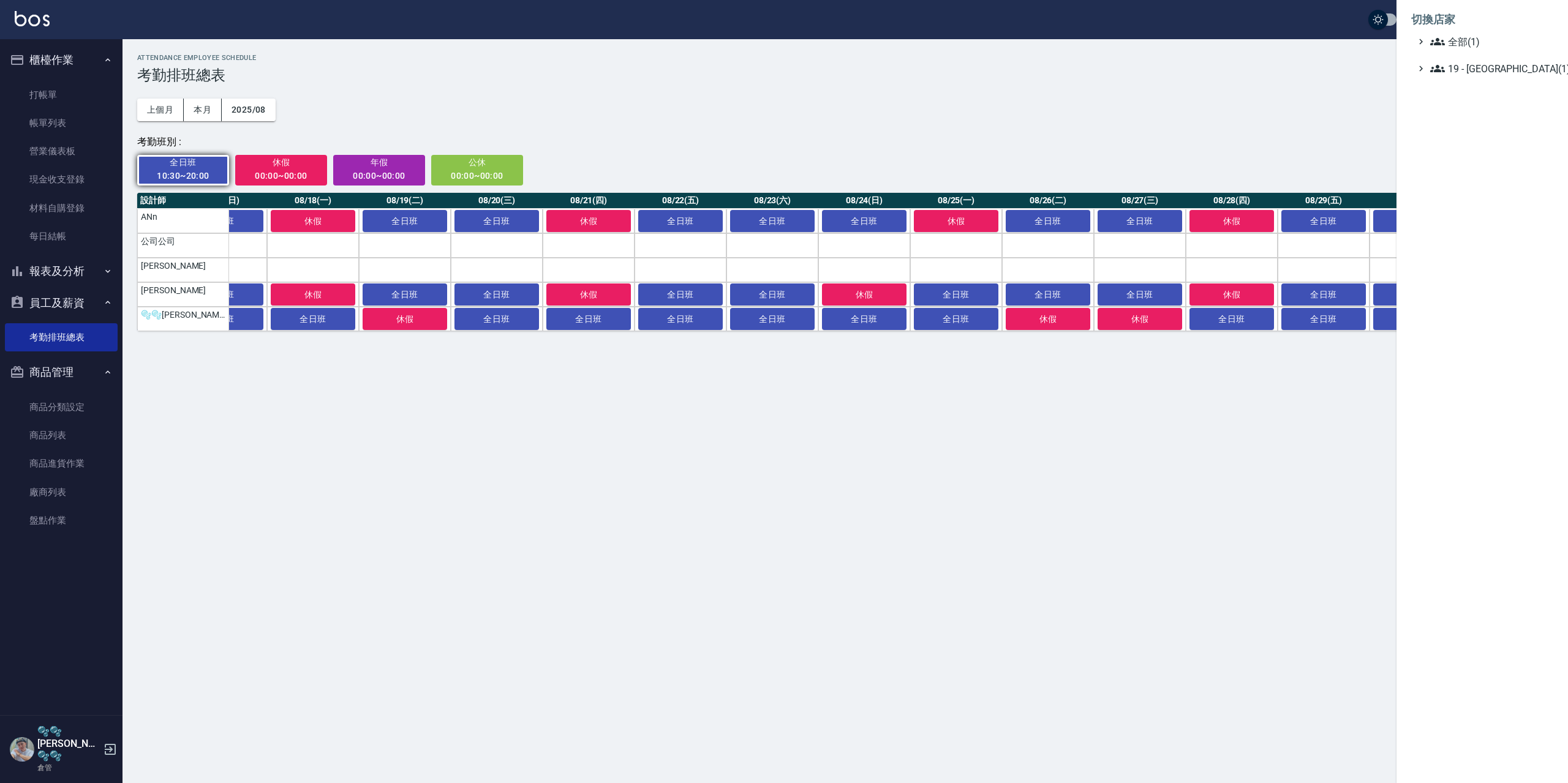
click at [1237, 117] on div at bounding box center [784, 391] width 1568 height 783
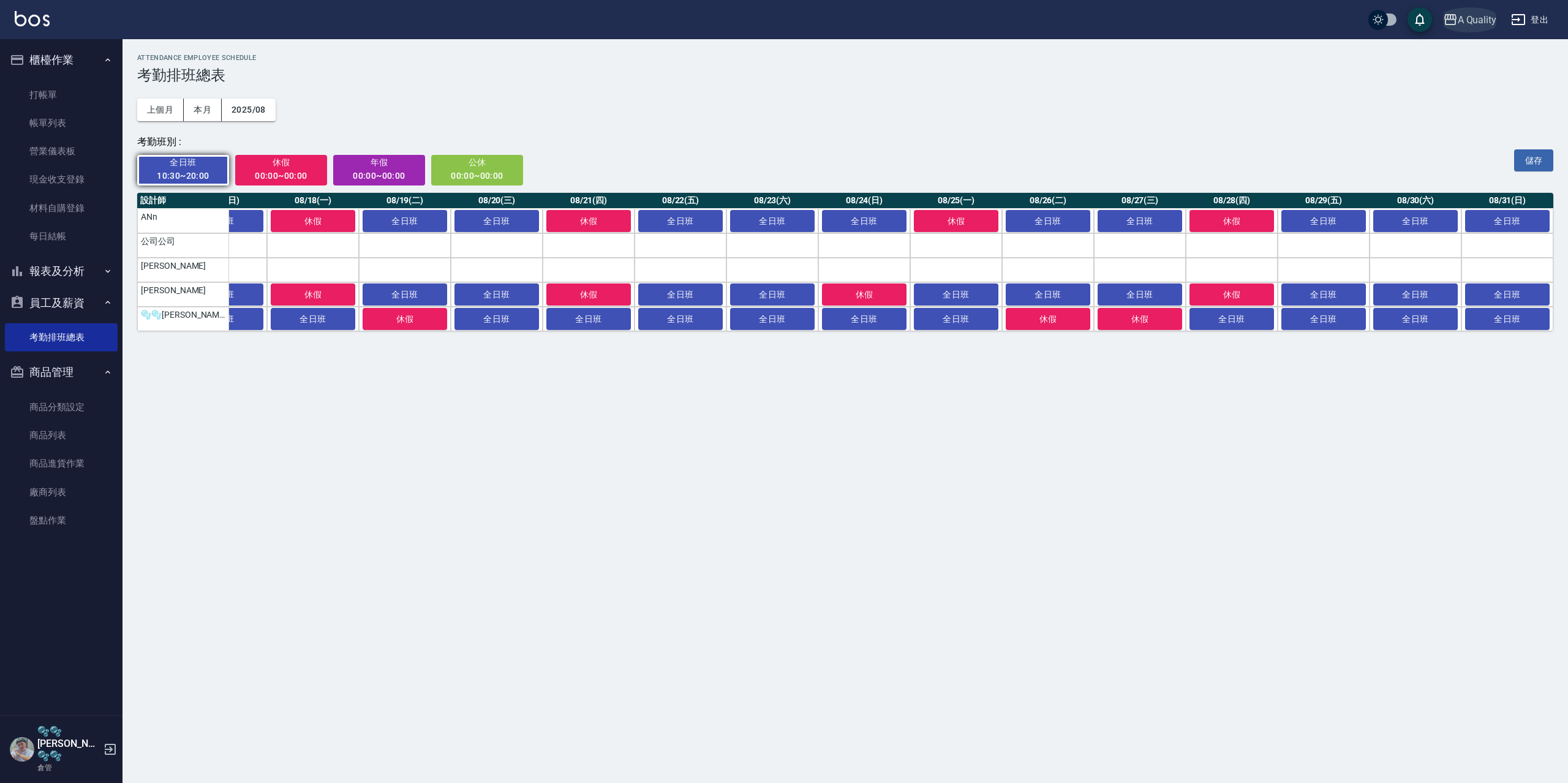
click at [1470, 23] on div "A Quality" at bounding box center [1476, 20] width 39 height 15
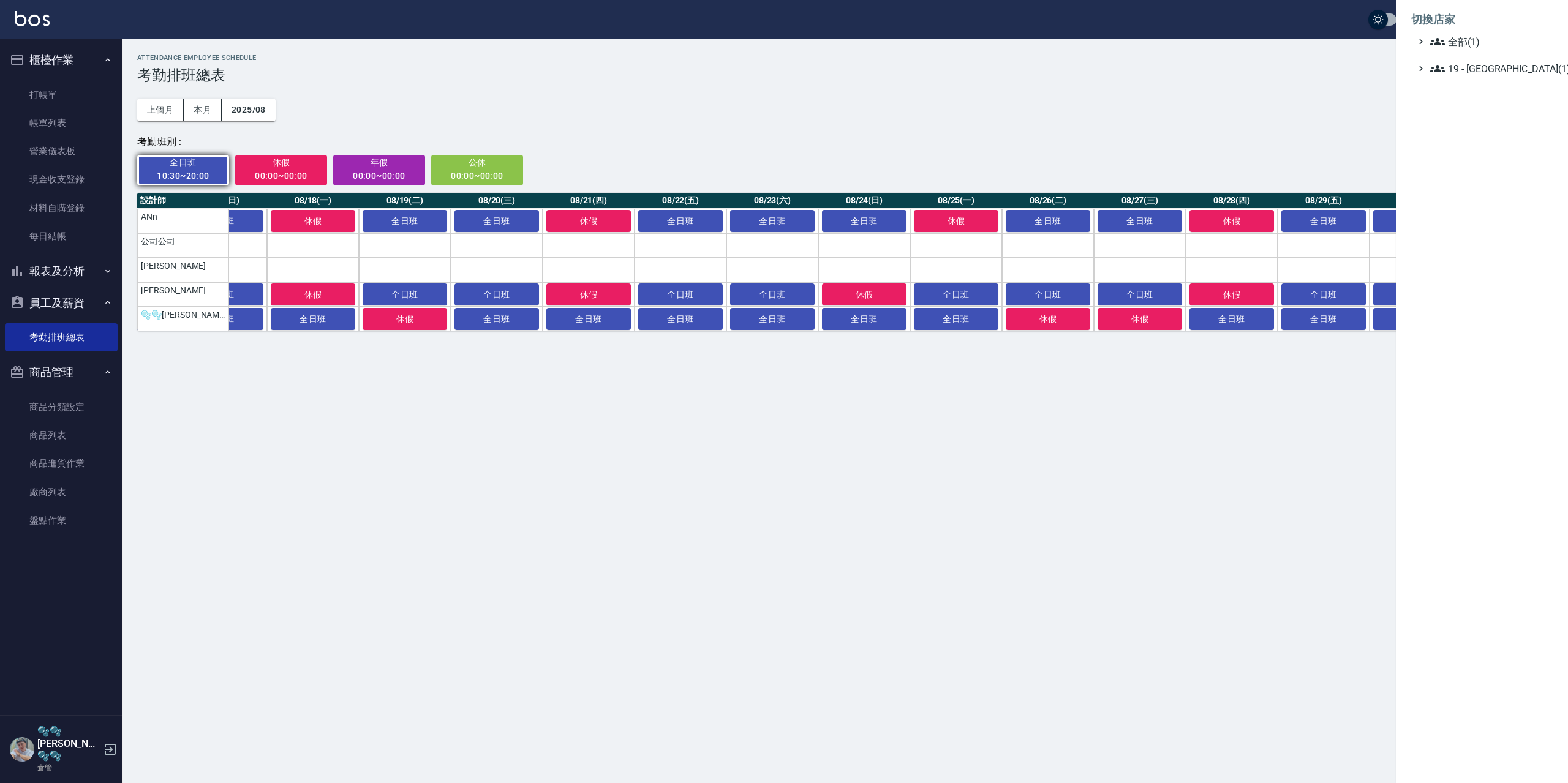
click at [1261, 89] on div at bounding box center [784, 391] width 1568 height 783
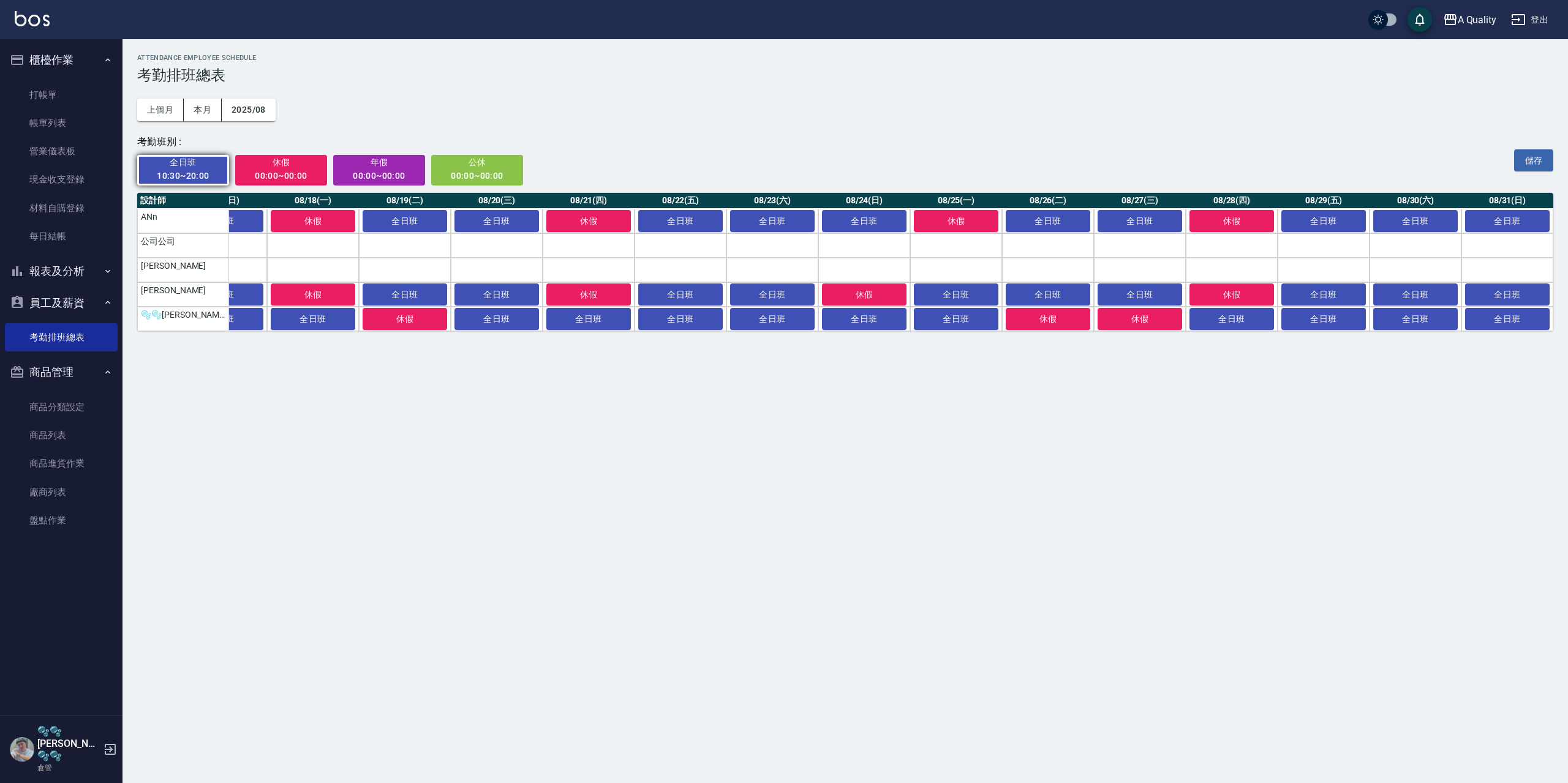
click at [79, 265] on button "報表及分析" at bounding box center [60, 270] width 113 height 32
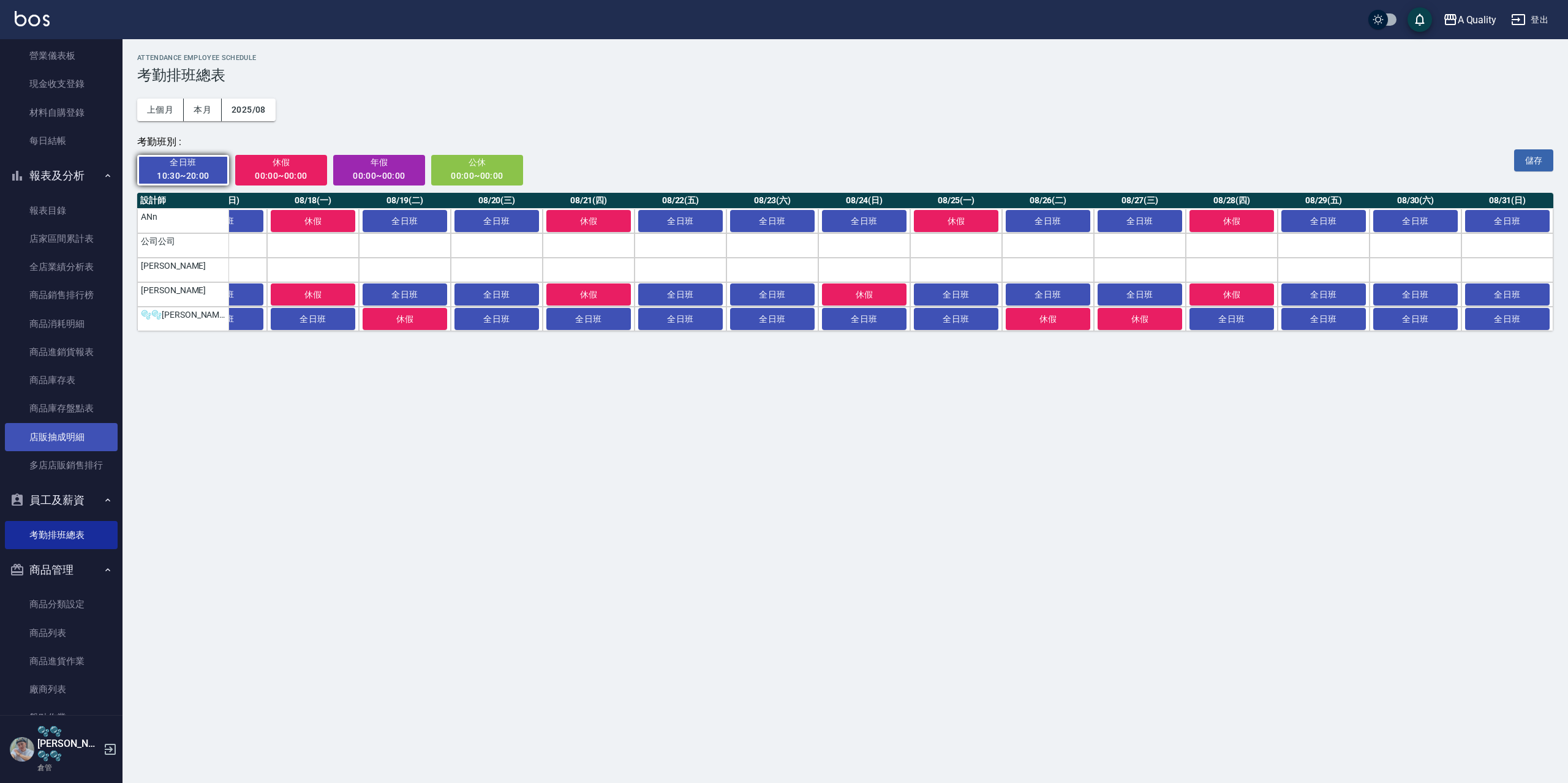
scroll to position [109, 0]
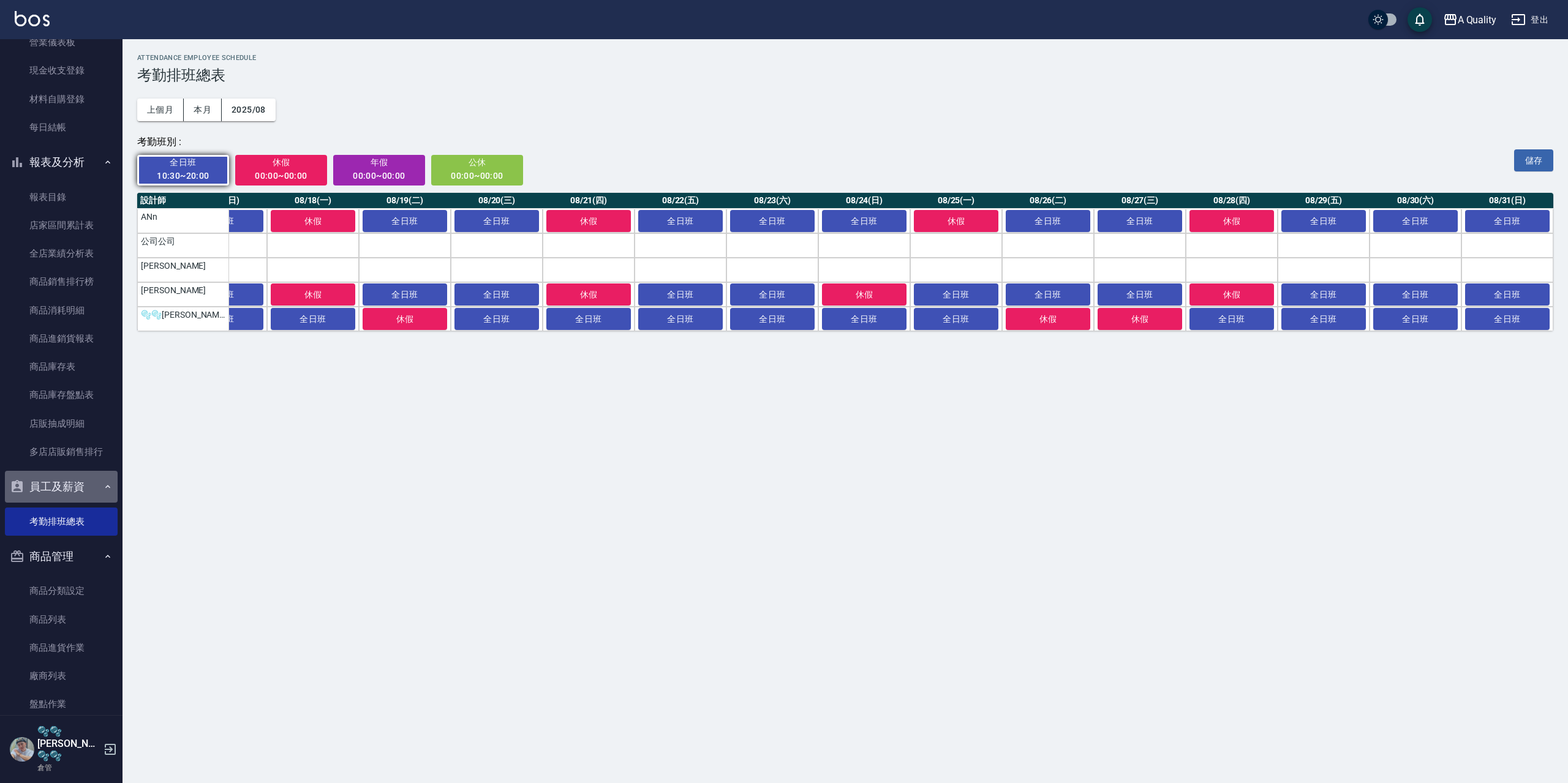
click at [80, 487] on button "員工及薪資" at bounding box center [60, 487] width 113 height 32
click at [69, 525] on button "員工及薪資" at bounding box center [60, 524] width 113 height 32
click at [18, 491] on icon "button" at bounding box center [17, 487] width 11 height 13
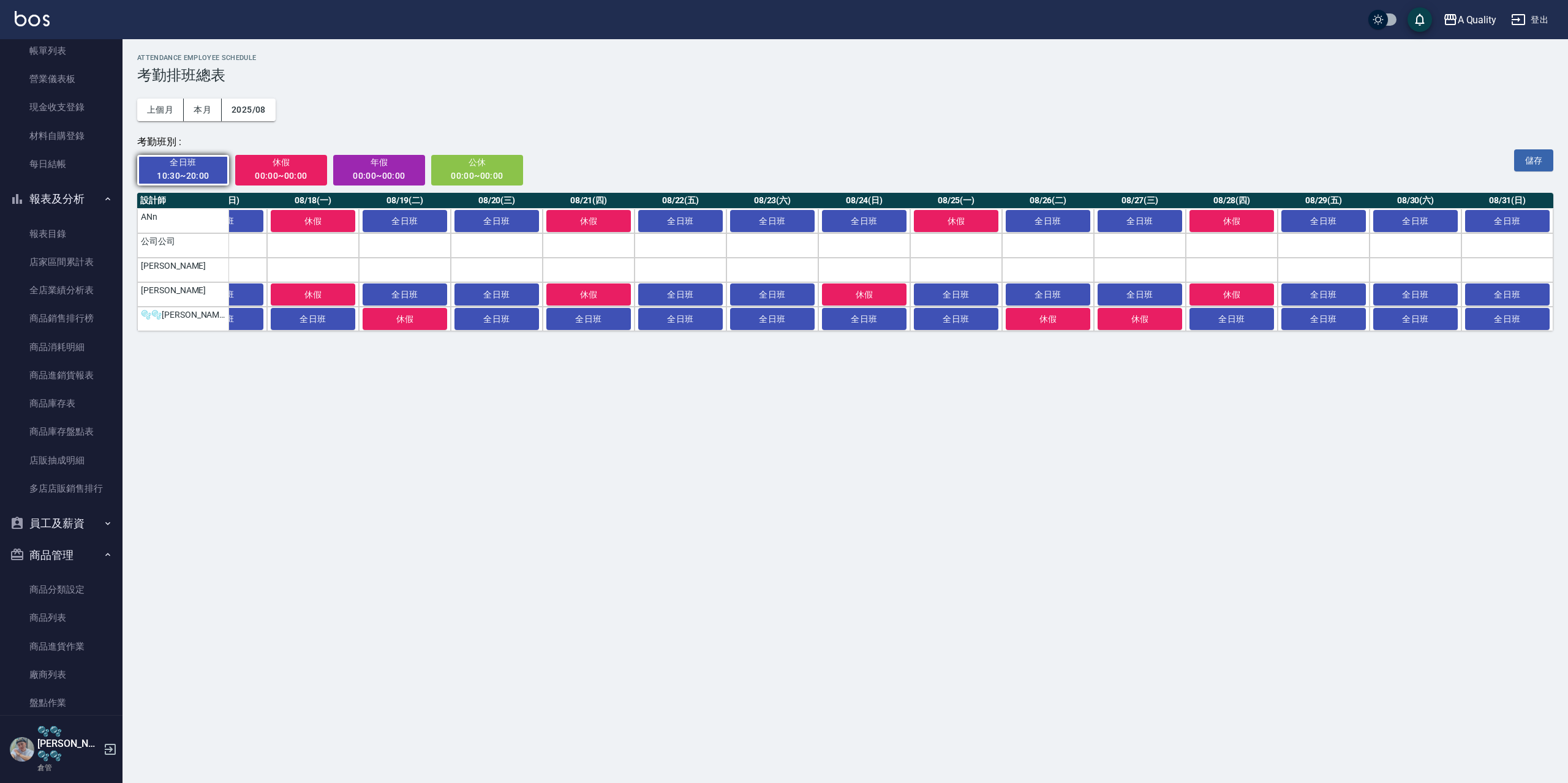
scroll to position [70, 0]
click at [21, 760] on img at bounding box center [22, 749] width 24 height 24
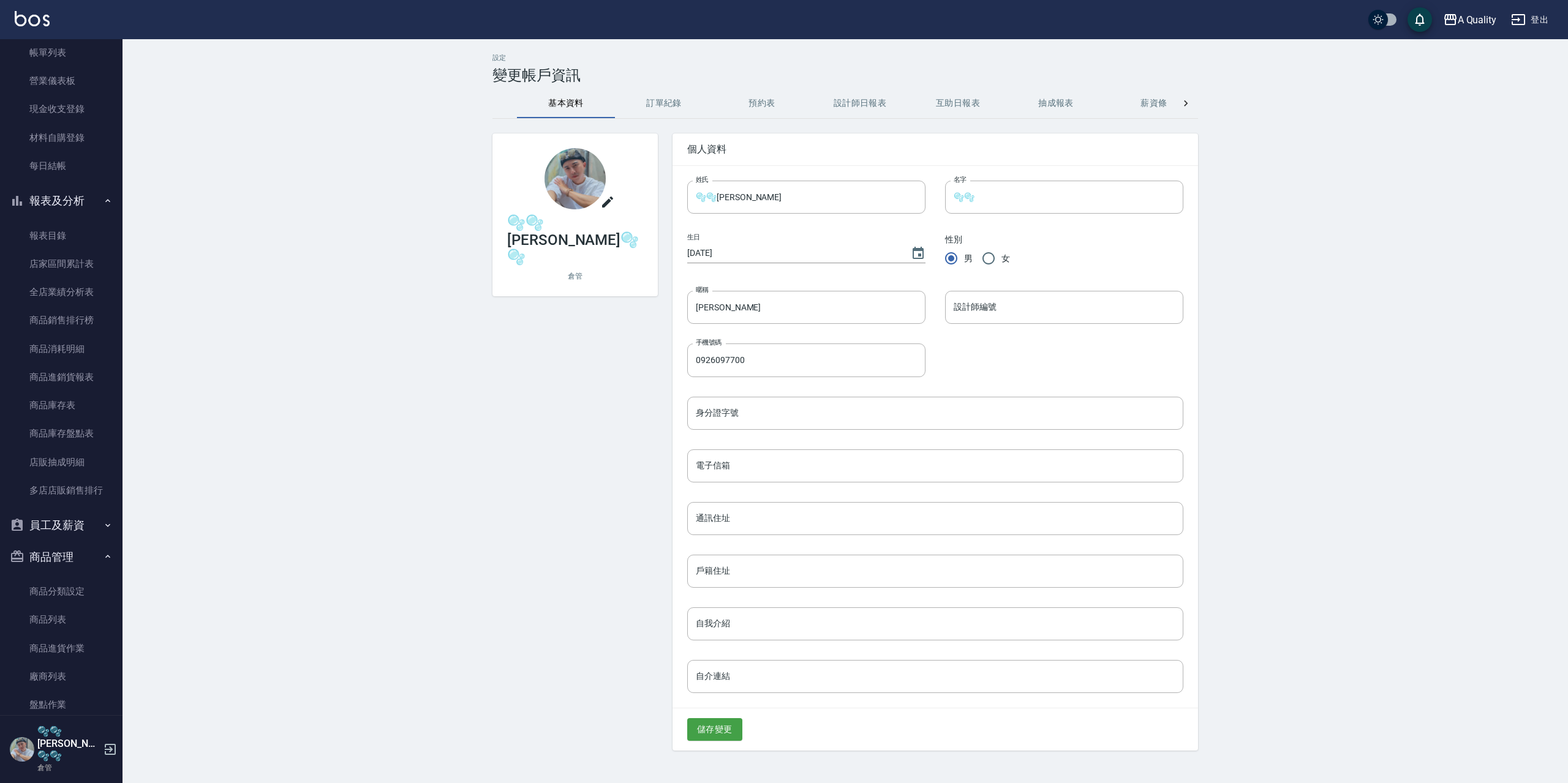
click at [1150, 100] on button "薪資條" at bounding box center [1153, 104] width 98 height 30
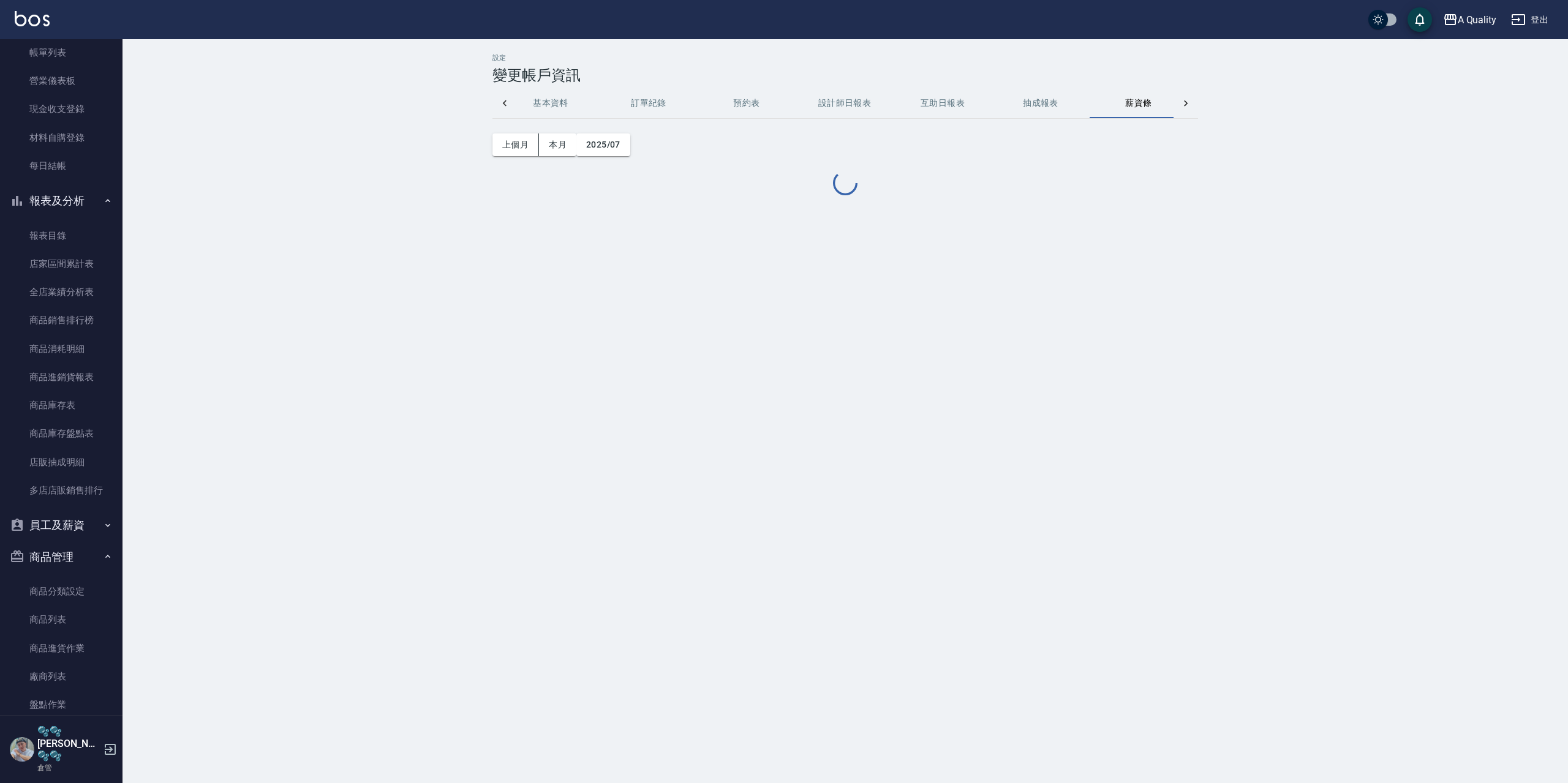
scroll to position [0, 30]
